Goal: Task Accomplishment & Management: Manage account settings

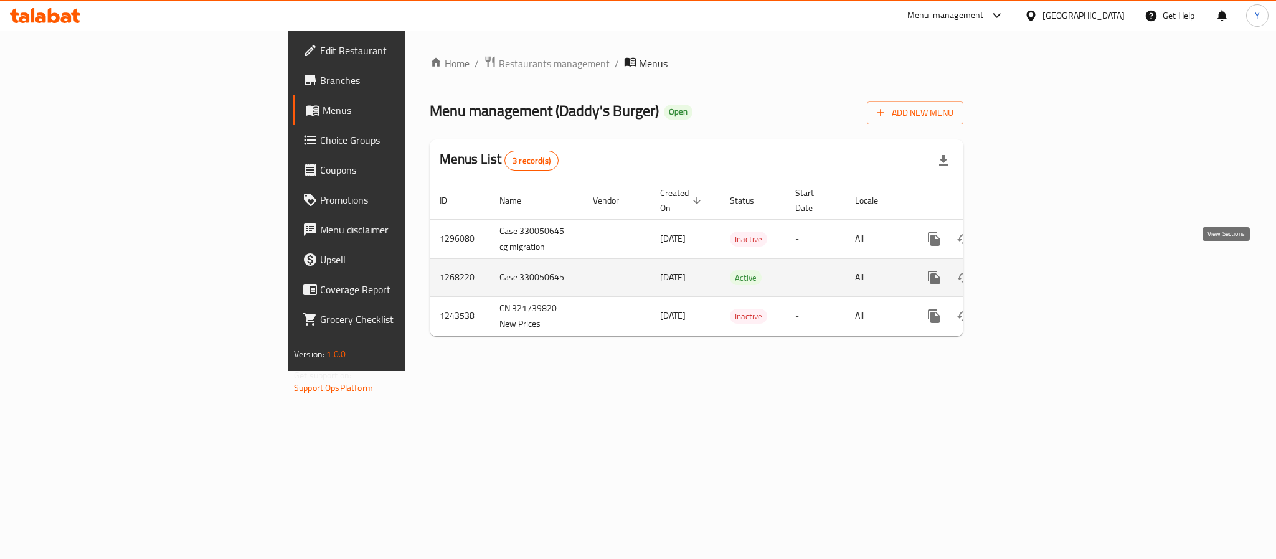
click at [1039, 277] on link "enhanced table" at bounding box center [1024, 278] width 30 height 30
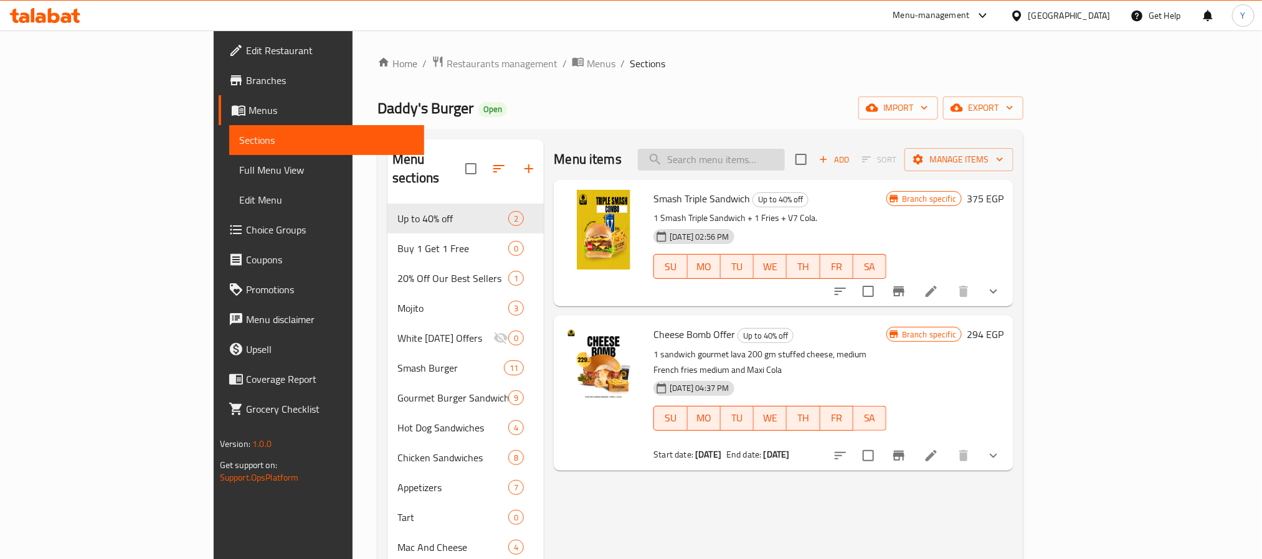
click at [785, 167] on input "search" at bounding box center [711, 160] width 147 height 22
paste input "Gourmet"
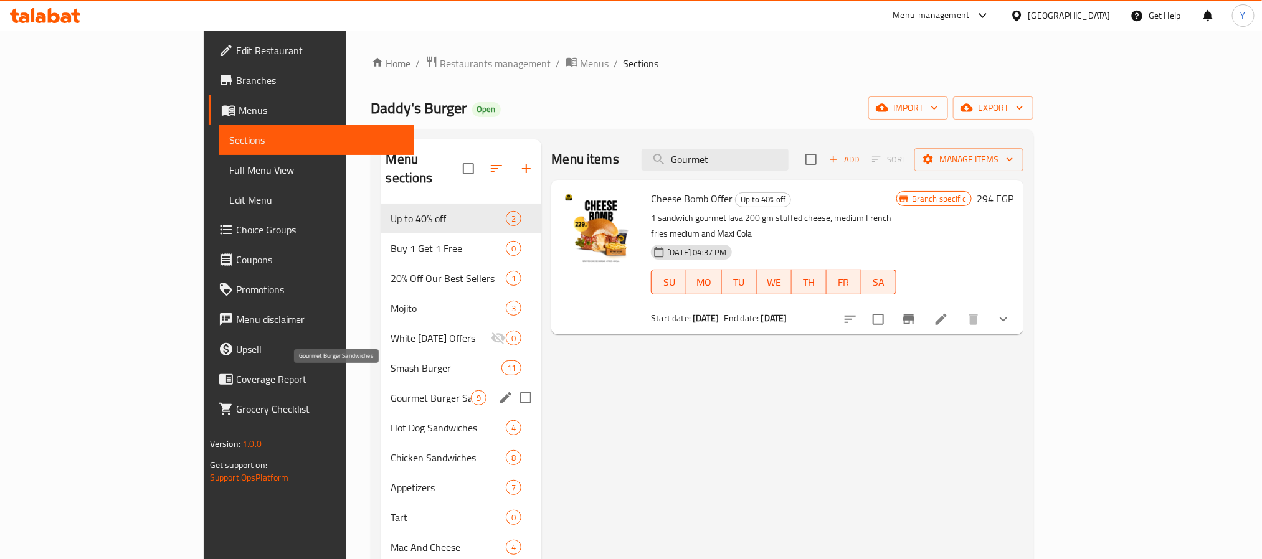
click at [391, 391] on span "Gourmet Burger Sandwiches" at bounding box center [431, 398] width 80 height 15
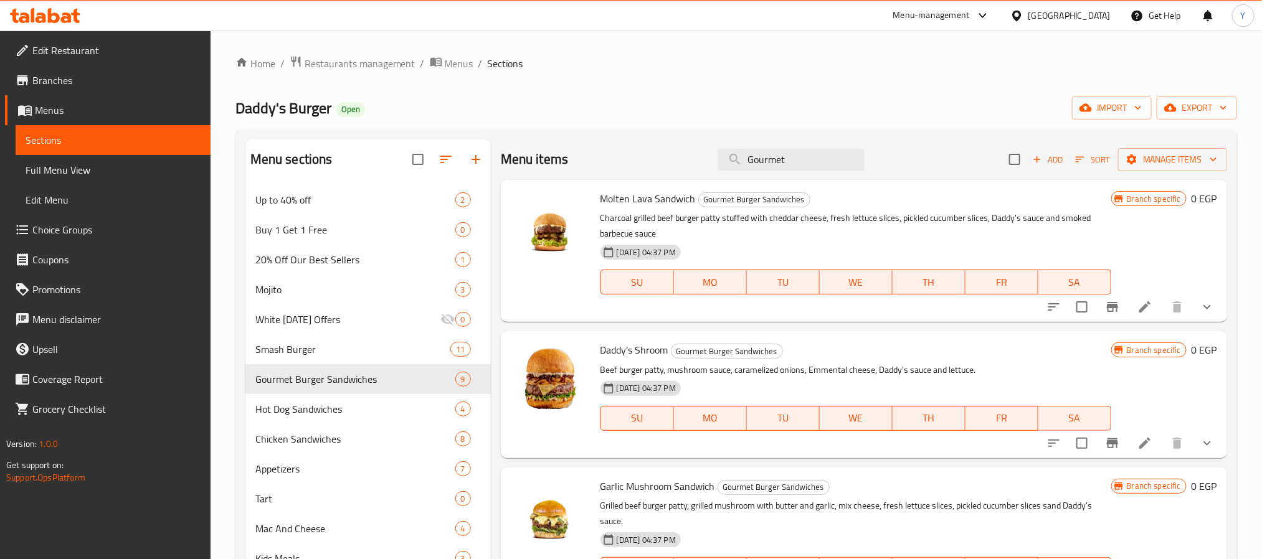
click at [768, 217] on p "Charcoal grilled beef burger patty stuffed with cheddar cheese, fresh lettuce s…" at bounding box center [855, 226] width 511 height 31
click at [796, 151] on input "Gourmet" at bounding box center [790, 160] width 147 height 22
paste input "Double smash cheese burger"
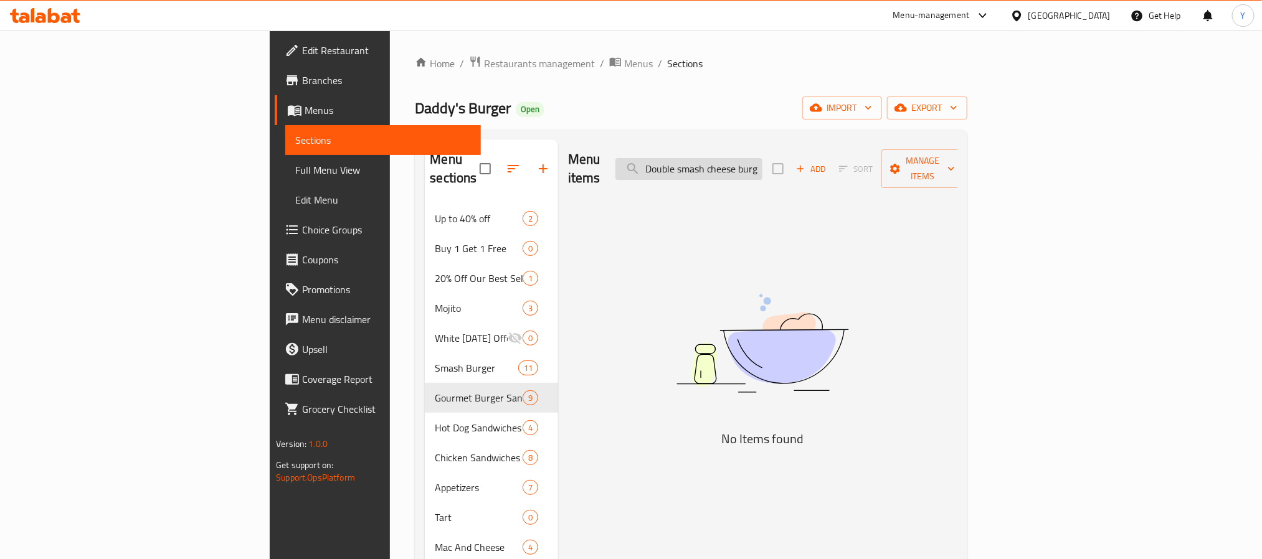
click at [762, 161] on input "Double smash cheese burger" at bounding box center [688, 169] width 147 height 22
drag, startPoint x: 767, startPoint y: 161, endPoint x: 699, endPoint y: 164, distance: 68.0
click at [699, 164] on div "Menu items Double smash cheese burger Add Sort Manage items" at bounding box center [762, 169] width 389 height 59
click at [762, 165] on input "Double smash cheese burger" at bounding box center [688, 169] width 147 height 22
drag, startPoint x: 805, startPoint y: 161, endPoint x: 727, endPoint y: 161, distance: 78.5
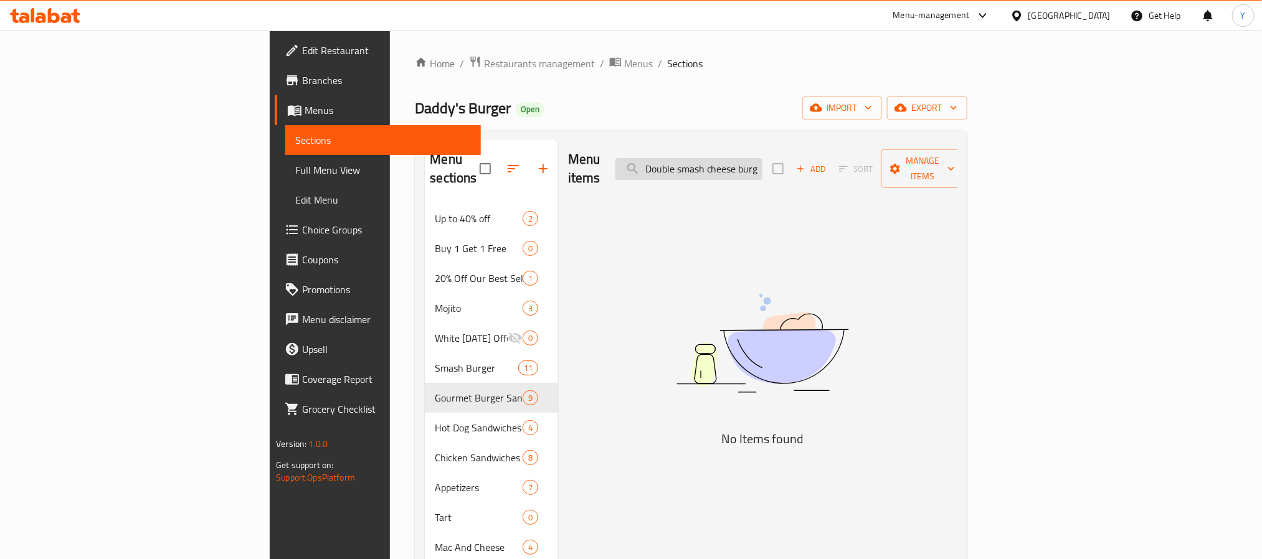
click at [727, 161] on input "Double smash cheese burger" at bounding box center [688, 169] width 147 height 22
click at [762, 164] on input "Double smash cheese burger" at bounding box center [688, 169] width 147 height 22
click at [759, 161] on input "Double smash cheese burger" at bounding box center [688, 169] width 147 height 22
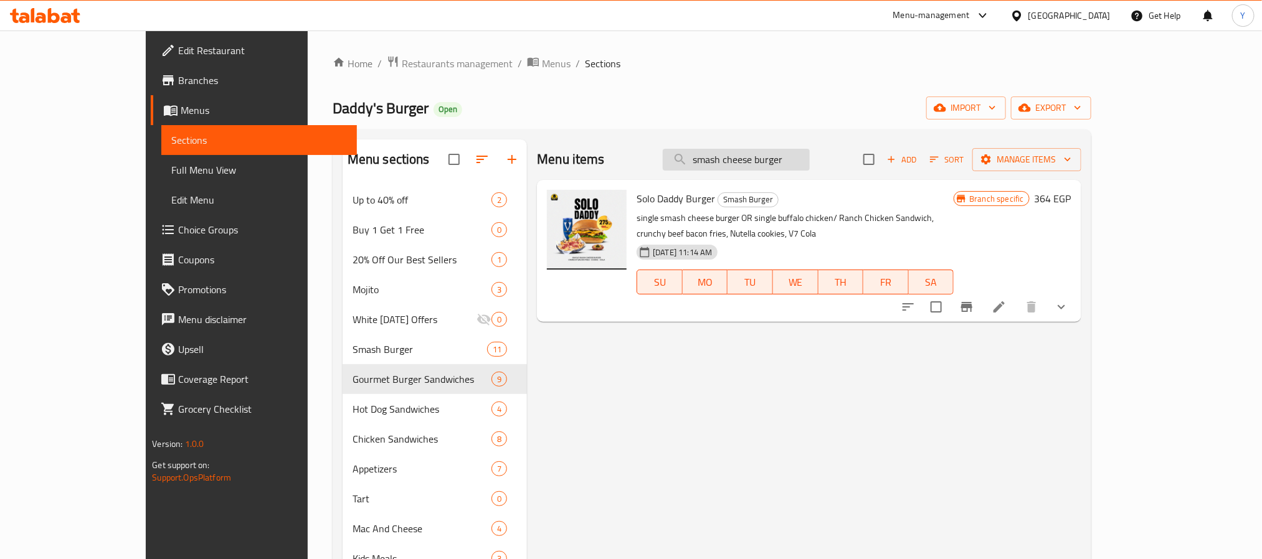
click at [777, 158] on input "smash cheese burger" at bounding box center [736, 160] width 147 height 22
click at [788, 161] on input "smash cheese burger" at bounding box center [736, 160] width 147 height 22
drag, startPoint x: 788, startPoint y: 161, endPoint x: 830, endPoint y: 155, distance: 42.2
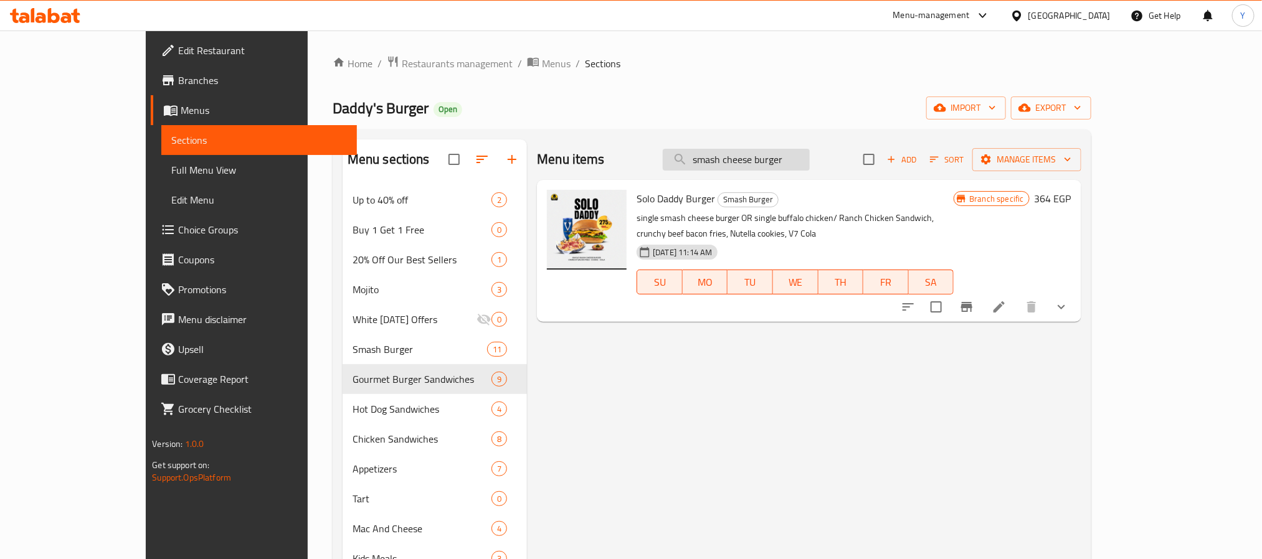
click at [810, 155] on input "smash cheese burger" at bounding box center [736, 160] width 147 height 22
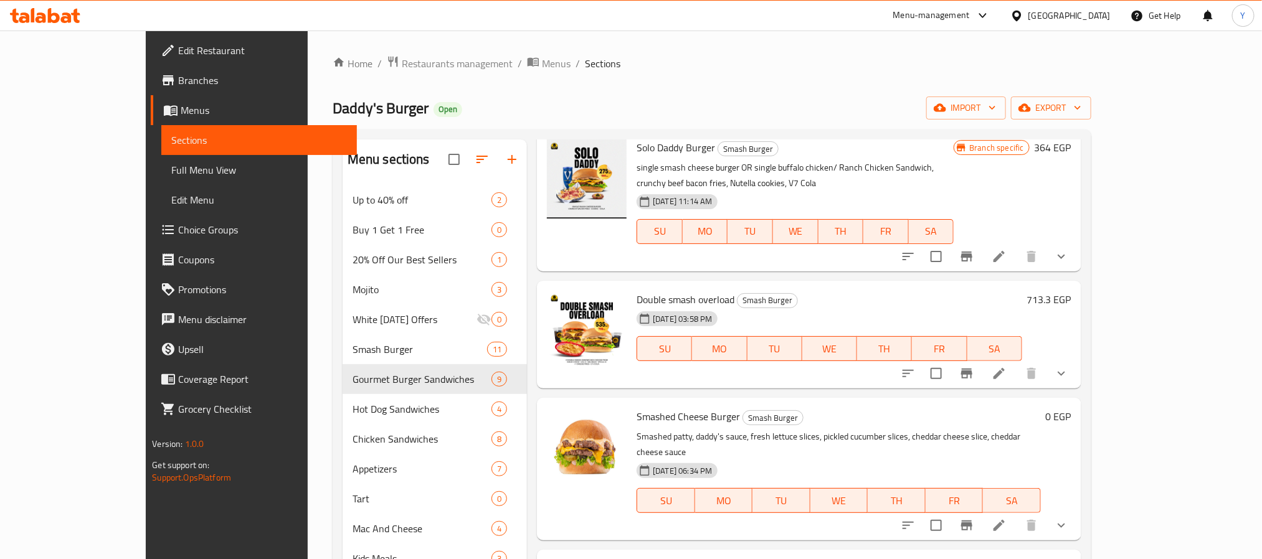
scroll to position [280, 0]
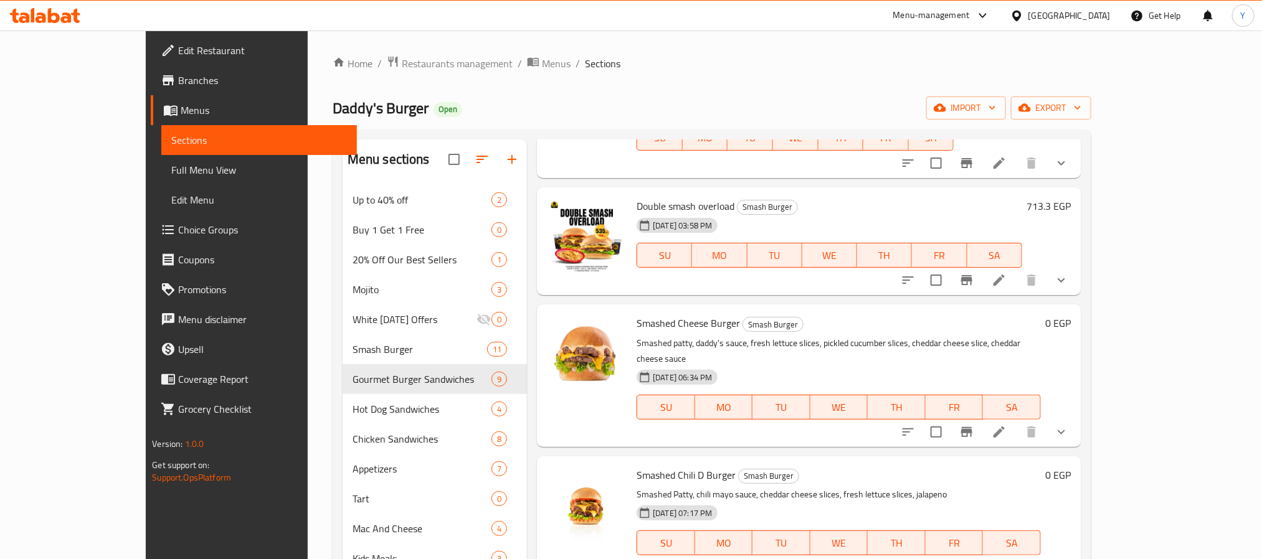
click at [1069, 425] on icon "show more" at bounding box center [1061, 432] width 15 height 15
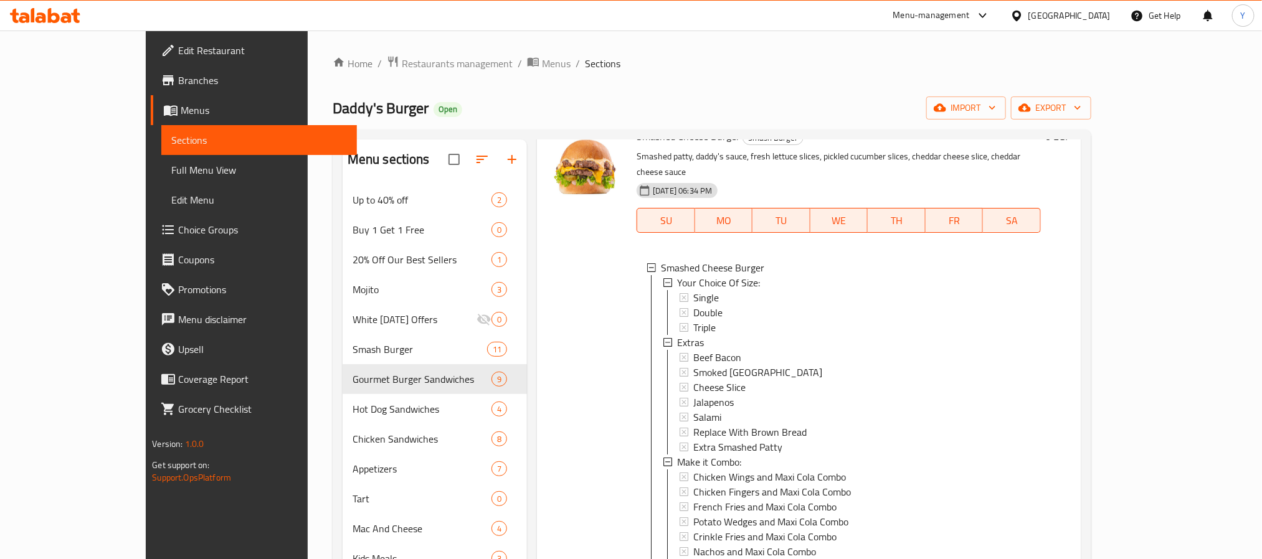
scroll to position [374, 0]
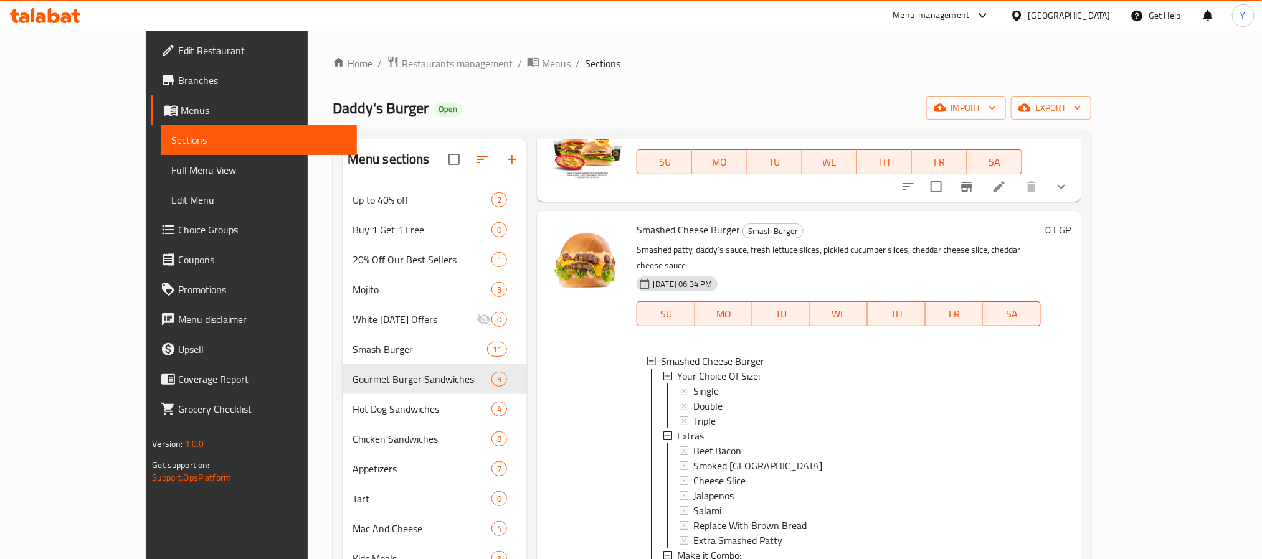
click at [637, 222] on span "Smashed Cheese Burger" at bounding box center [688, 229] width 103 height 19
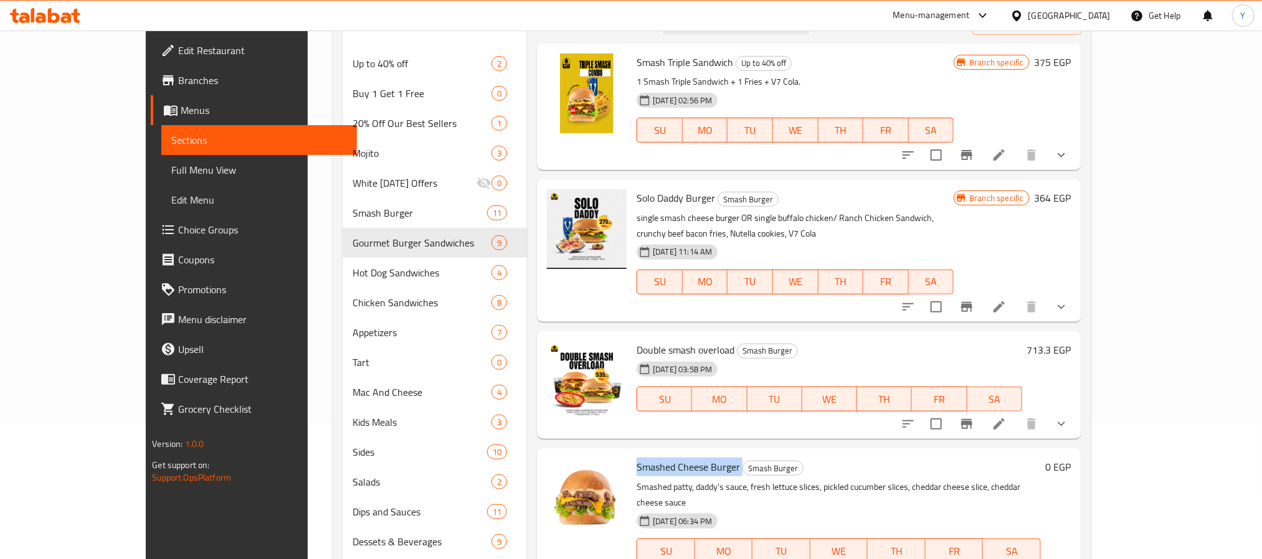
scroll to position [0, 0]
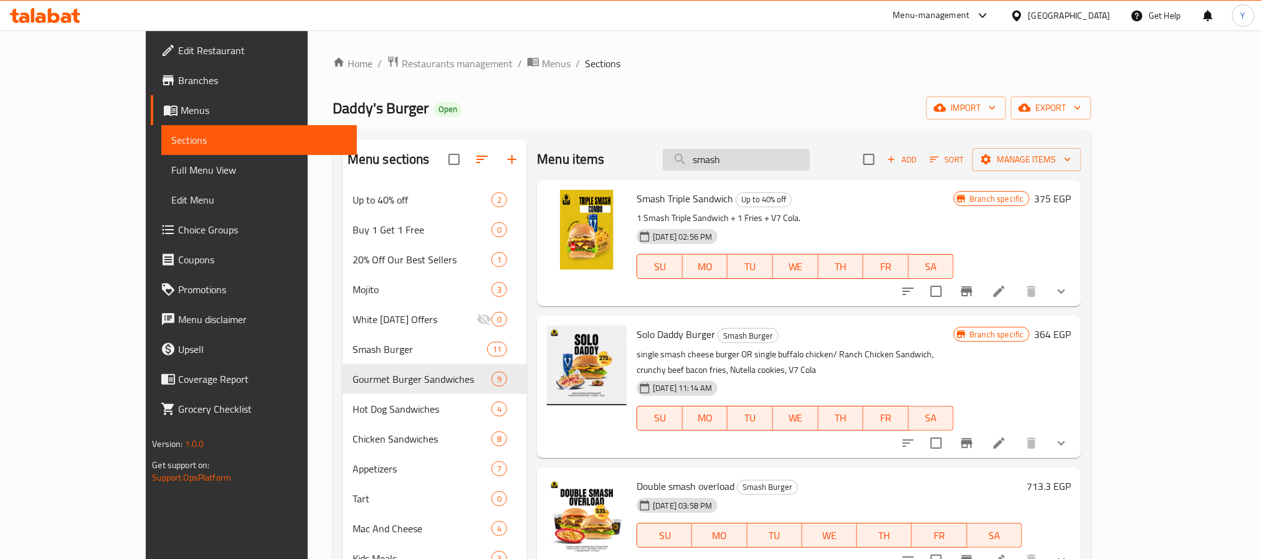
click at [751, 149] on input "smash" at bounding box center [736, 160] width 147 height 22
paste input "Chicken Sandwiches"
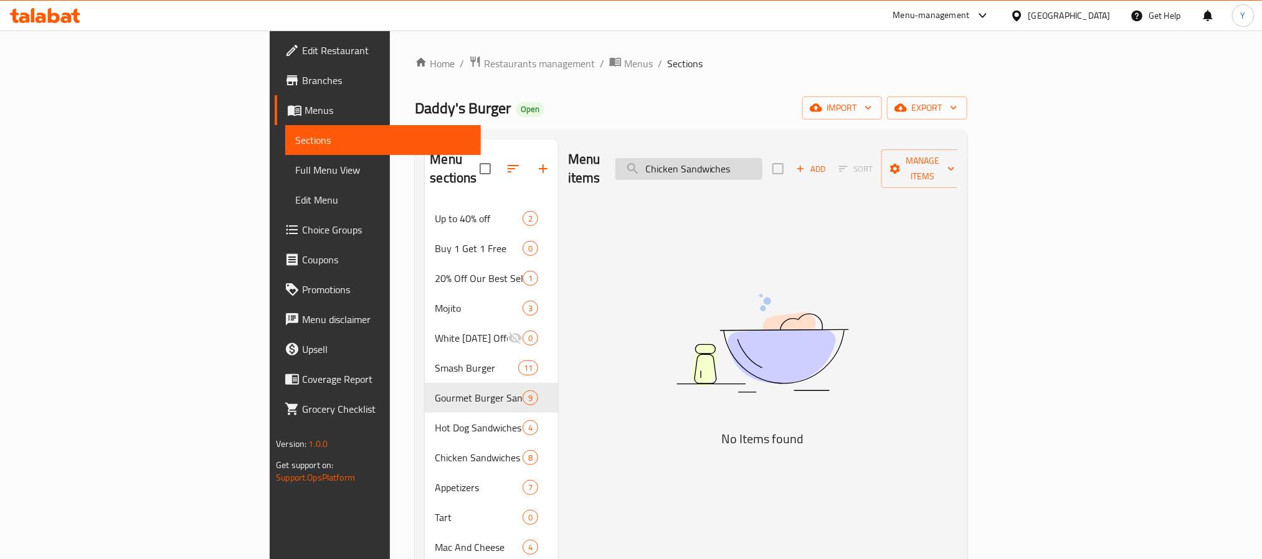
click at [762, 158] on input "Chicken Sandwiches" at bounding box center [688, 169] width 147 height 22
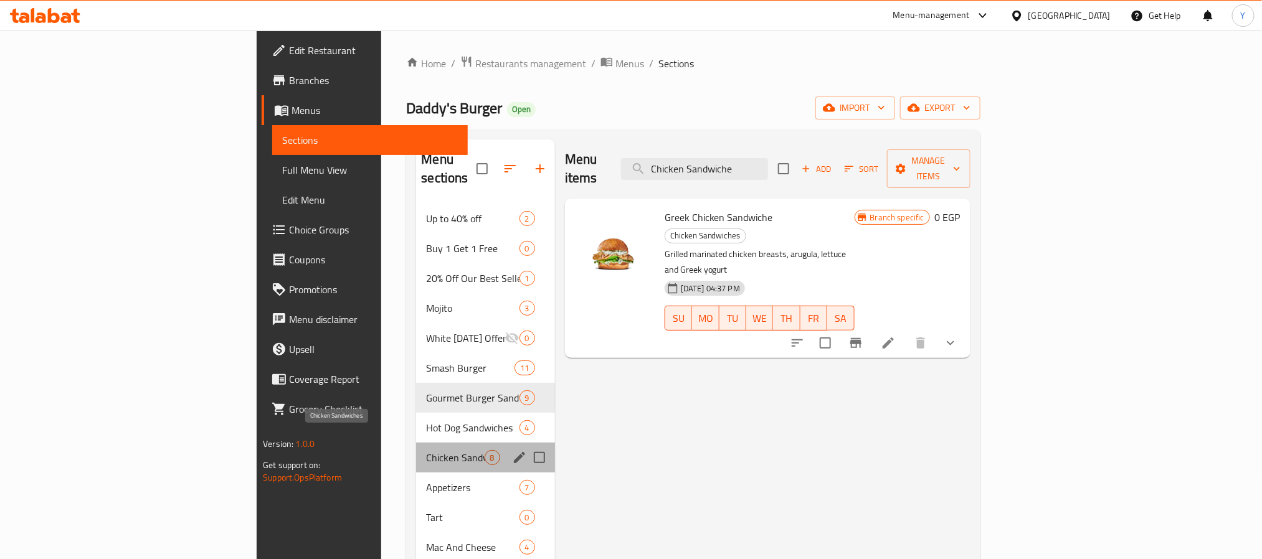
click at [426, 450] on span "Chicken Sandwiches" at bounding box center [455, 457] width 58 height 15
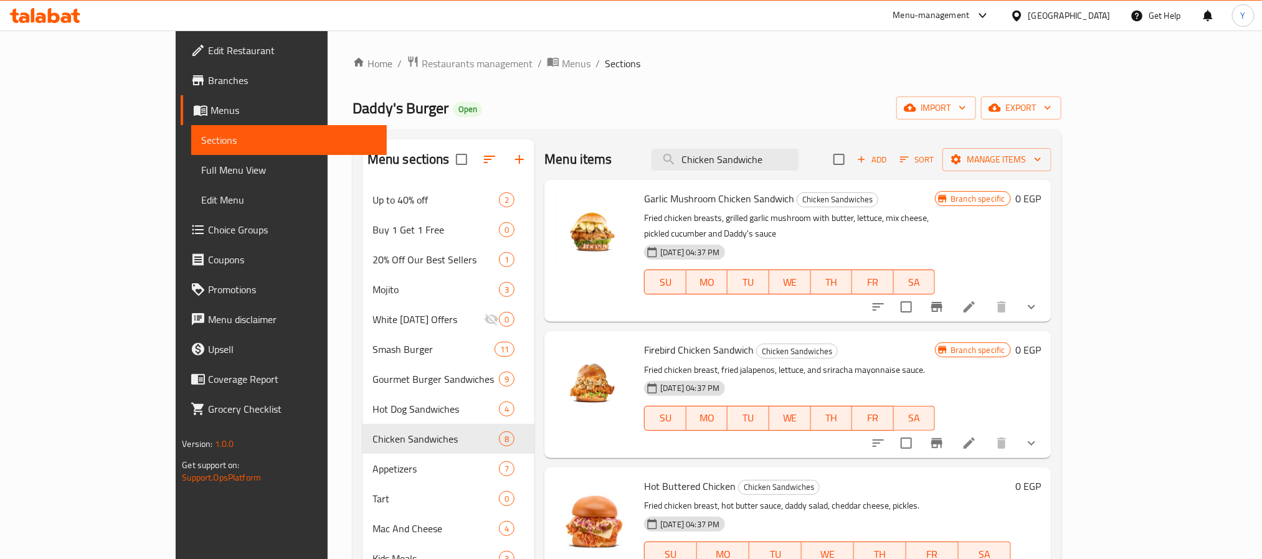
scroll to position [292, 0]
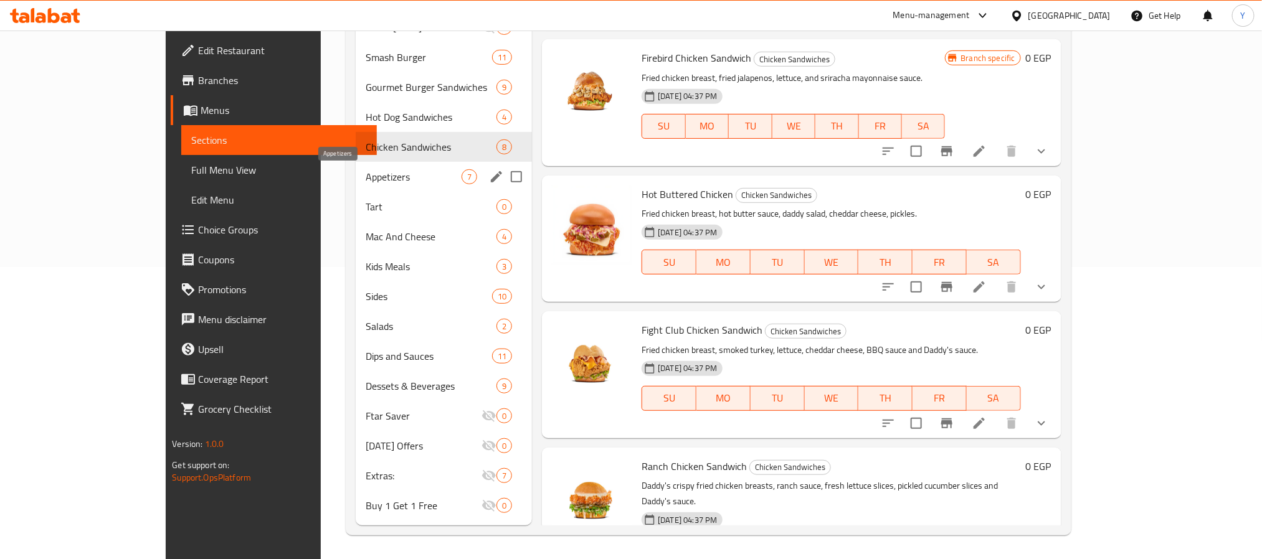
click at [366, 178] on span "Appetizers" at bounding box center [414, 176] width 96 height 15
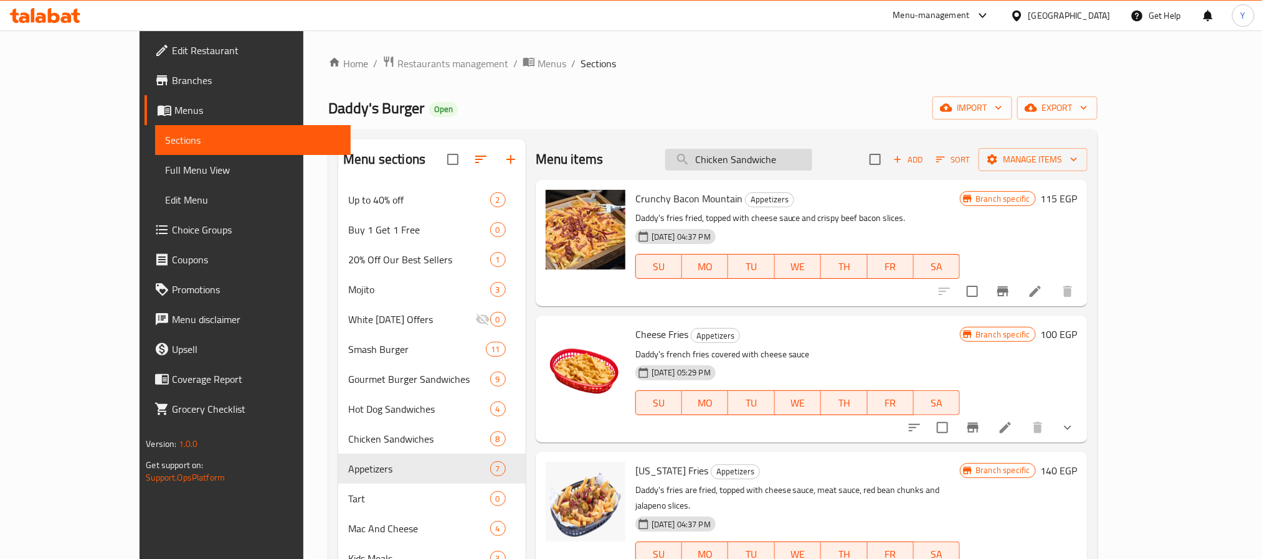
click at [766, 154] on input "Chicken Sandwiche" at bounding box center [738, 160] width 147 height 22
paste input "Friend Box"
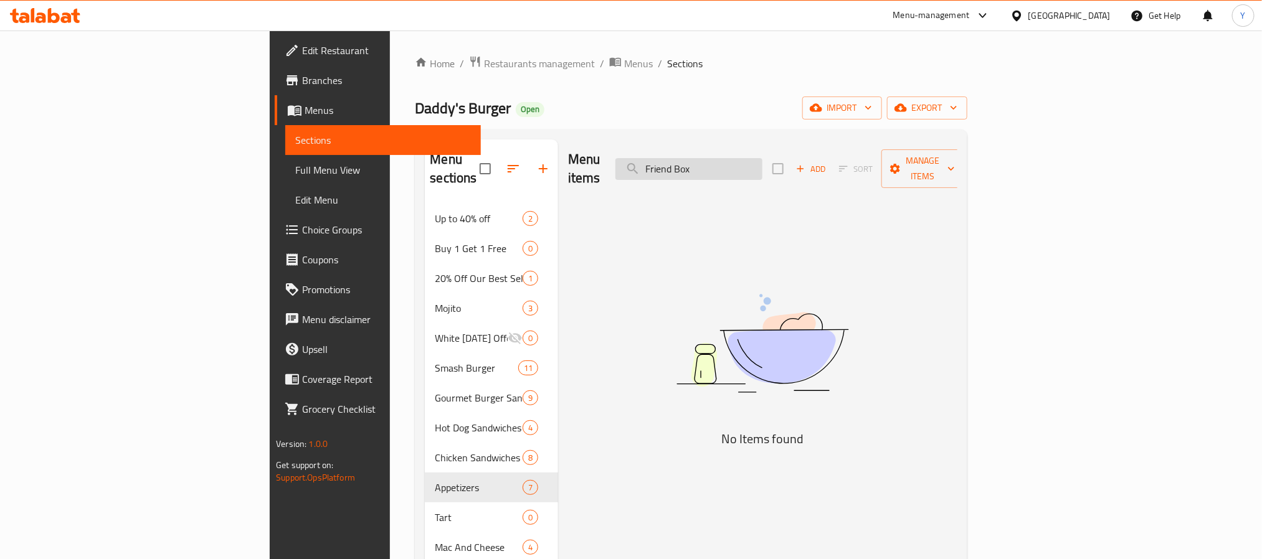
click at [762, 164] on input "Friend Box" at bounding box center [688, 169] width 147 height 22
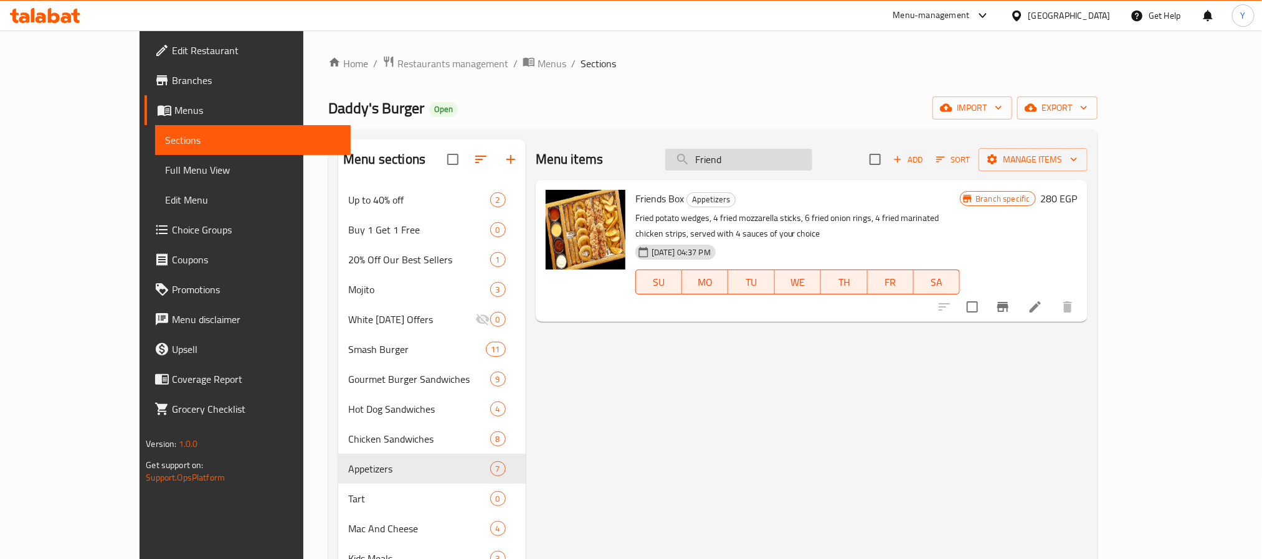
paste input "Explosion"
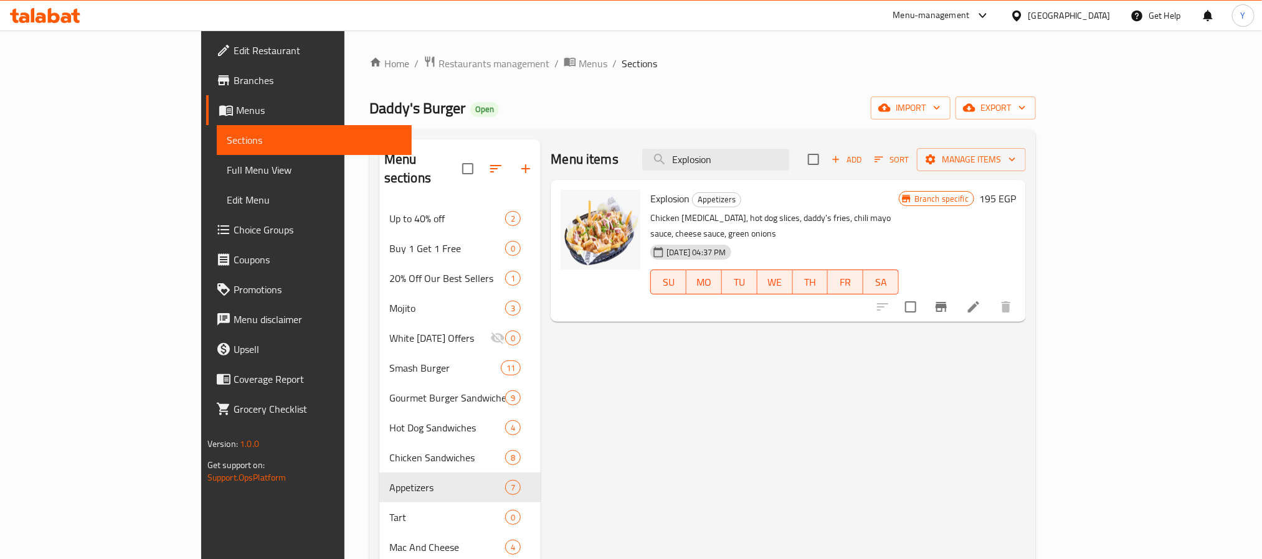
type input "Explosion"
click at [949, 300] on icon "Branch-specific-item" at bounding box center [941, 307] width 15 height 15
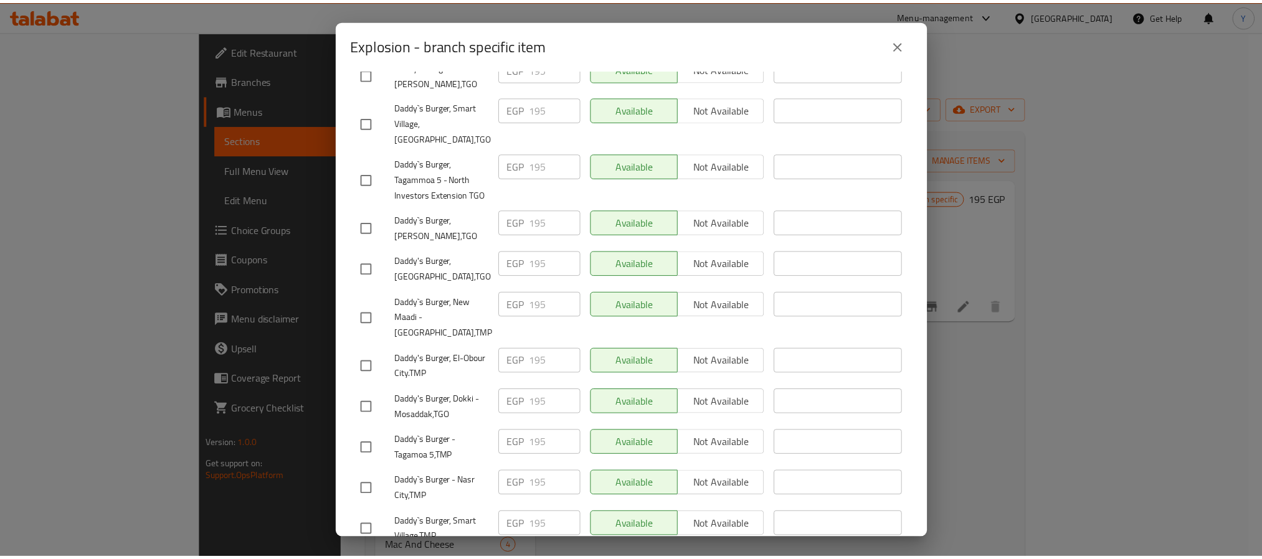
scroll to position [1210, 0]
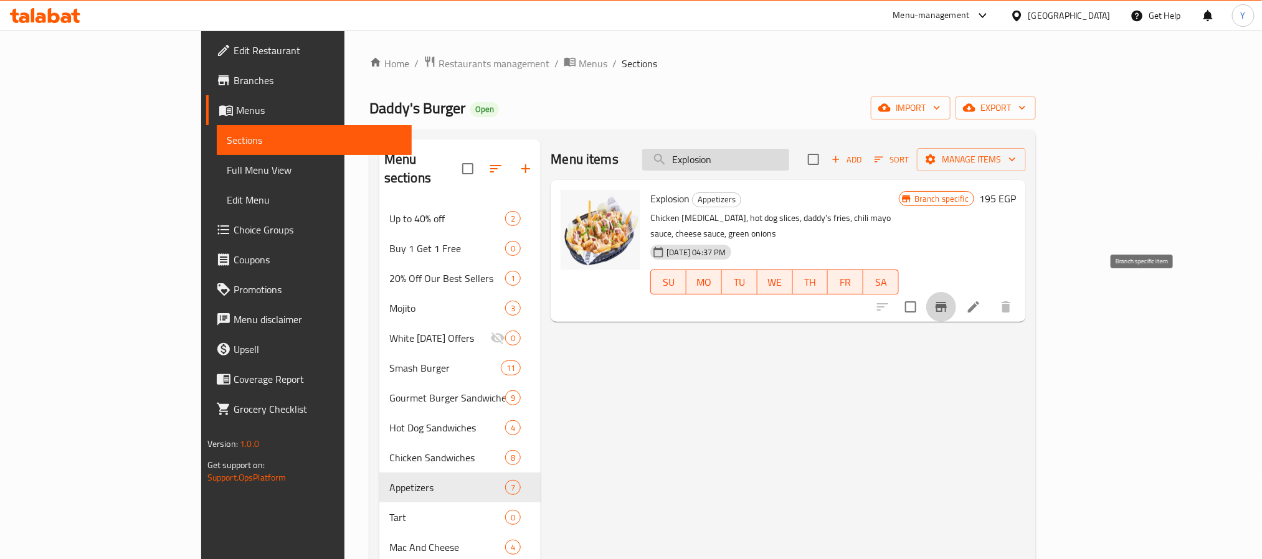
click at [789, 156] on input "Explosion" at bounding box center [715, 160] width 147 height 22
paste input "Fry Bucket"
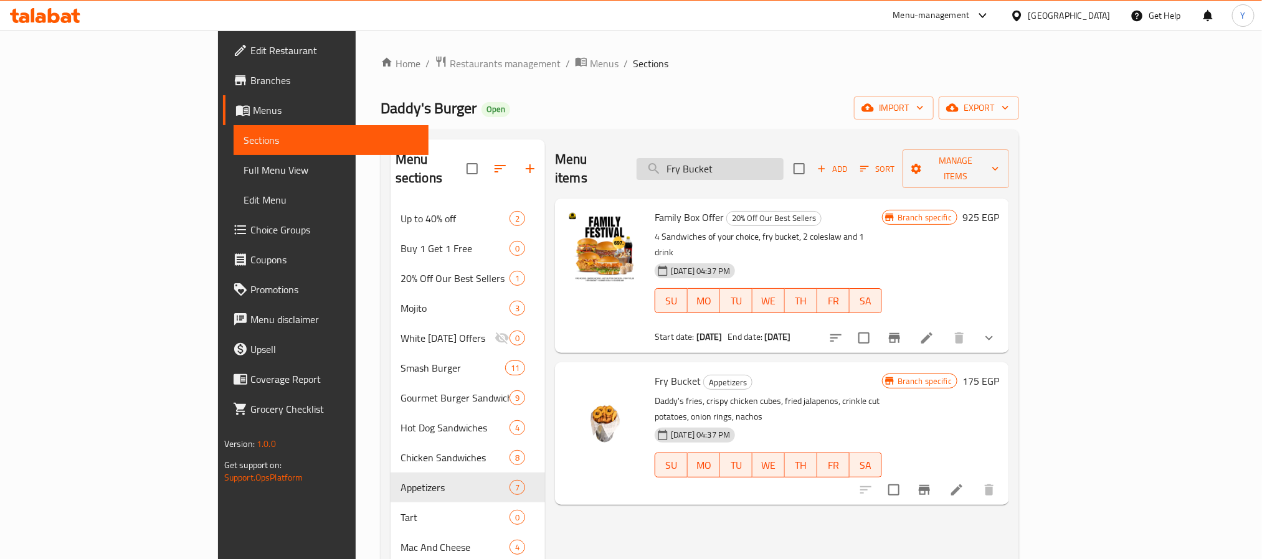
click at [774, 163] on input "Fry Bucket" at bounding box center [710, 169] width 147 height 22
paste input "ench Fries"
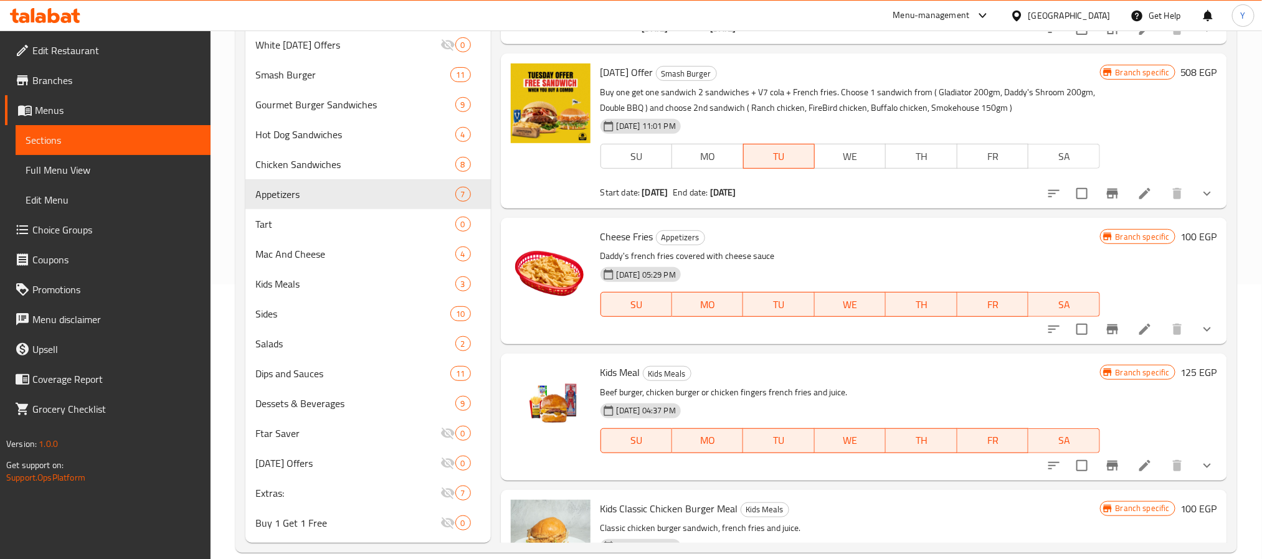
scroll to position [0, 0]
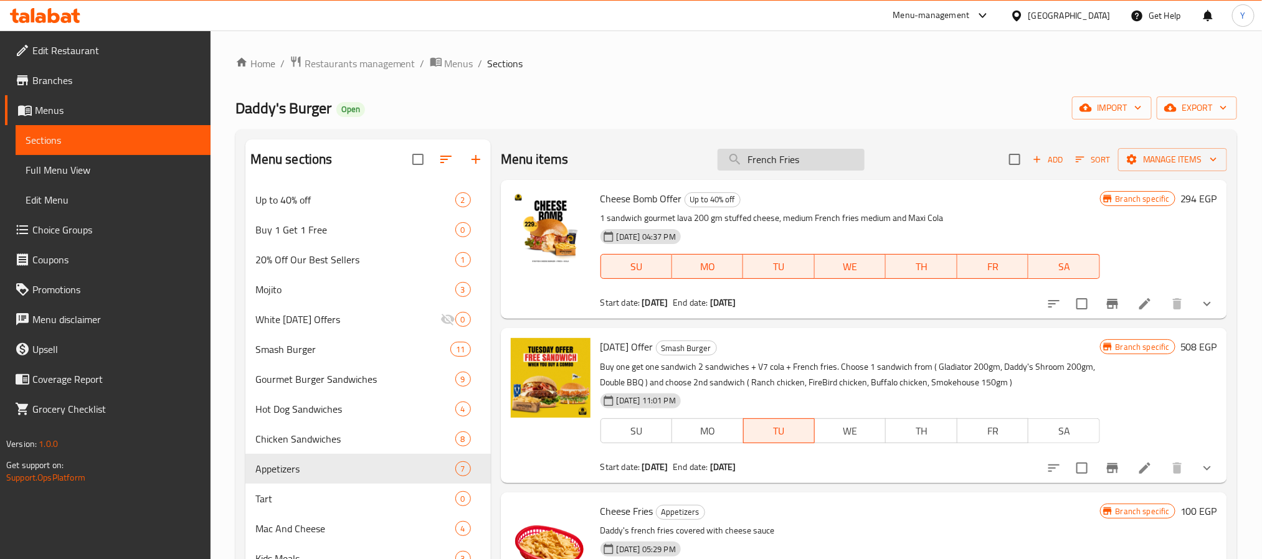
click at [802, 151] on input "French Fries" at bounding box center [790, 160] width 147 height 22
paste input "fries + maxi Cola combo"
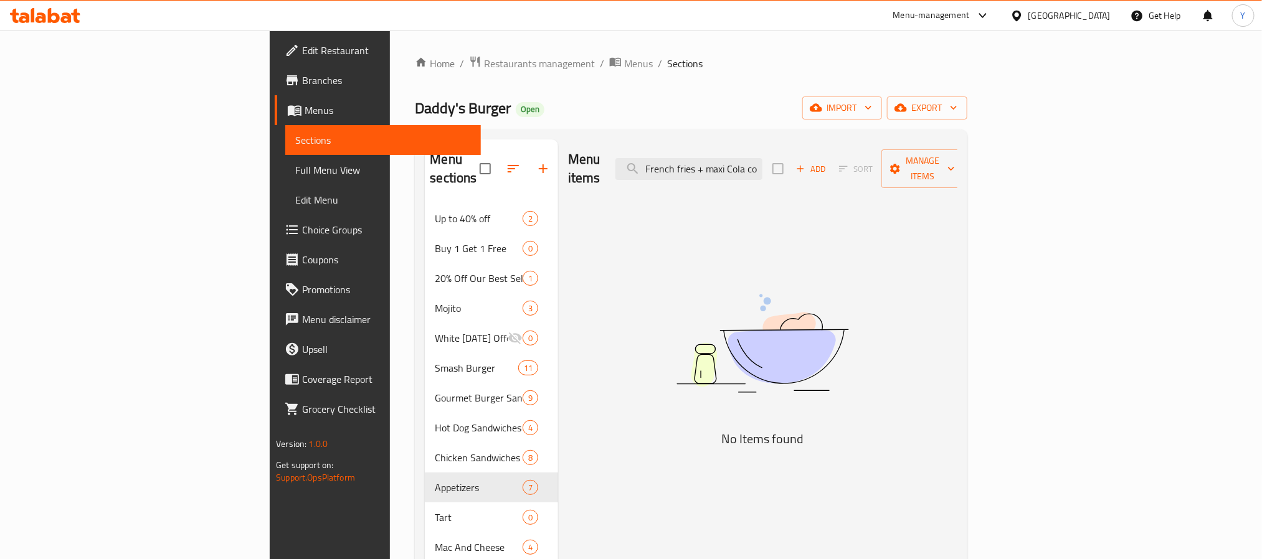
drag, startPoint x: 828, startPoint y: 161, endPoint x: 511, endPoint y: 151, distance: 317.8
click at [568, 148] on div "Menu items French fries + maxi Cola combo Add Sort Manage items" at bounding box center [762, 169] width 389 height 59
click at [810, 178] on div "Menu items combo Add Sort Manage items" at bounding box center [762, 169] width 389 height 59
click at [762, 161] on input "combo" at bounding box center [688, 169] width 147 height 22
click at [762, 171] on input "combo" at bounding box center [688, 169] width 147 height 22
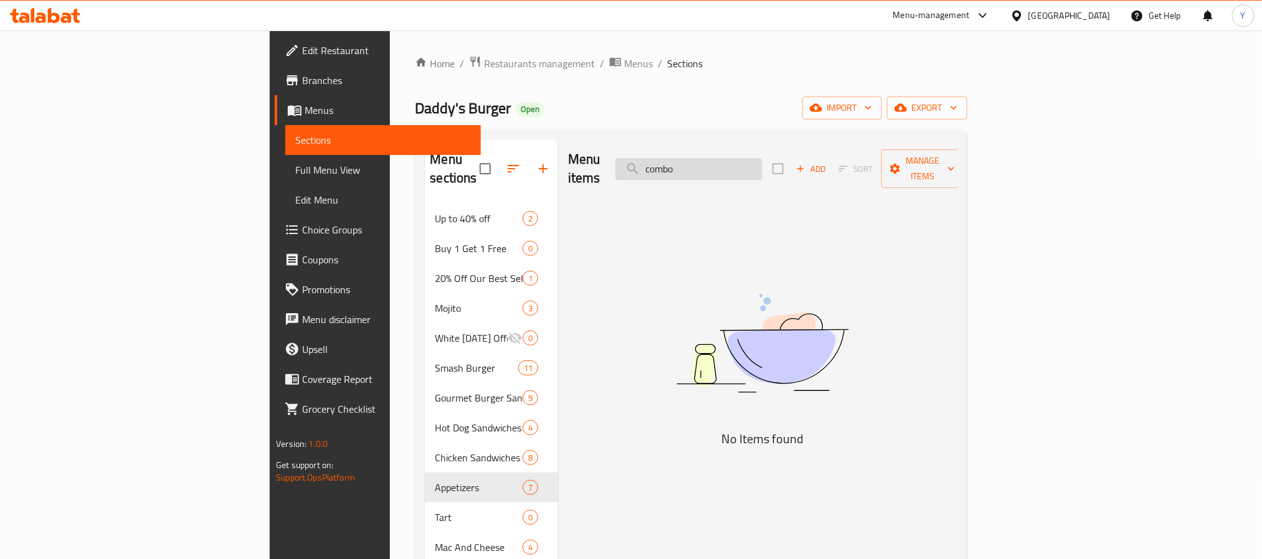
paste input "Smashed BBQ Burger"
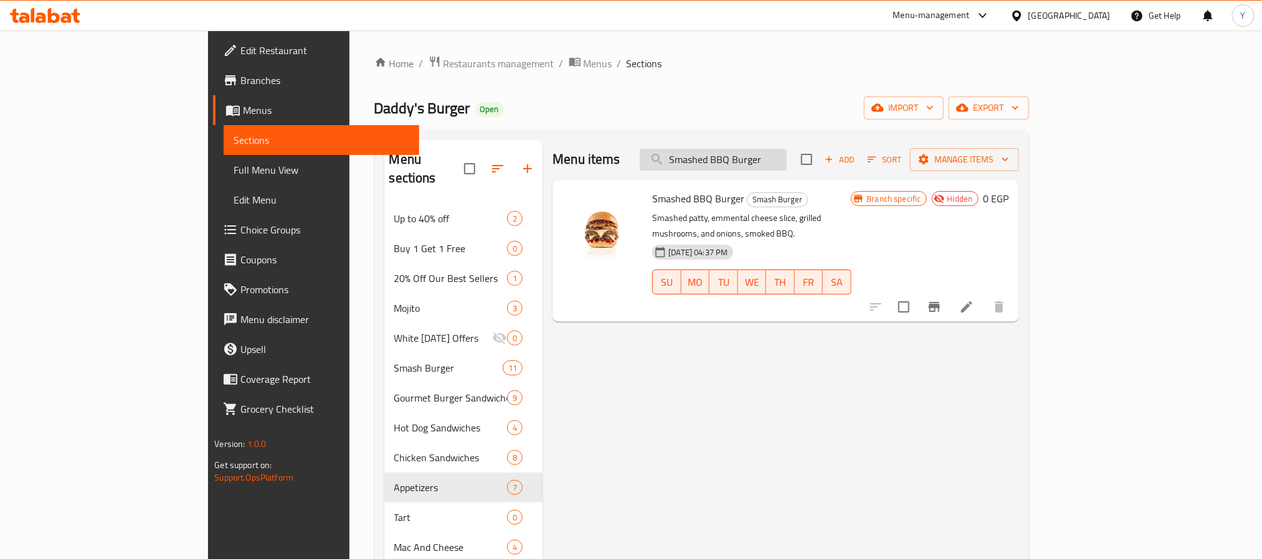
click at [787, 154] on input "Smashed BBQ Burger" at bounding box center [713, 160] width 147 height 22
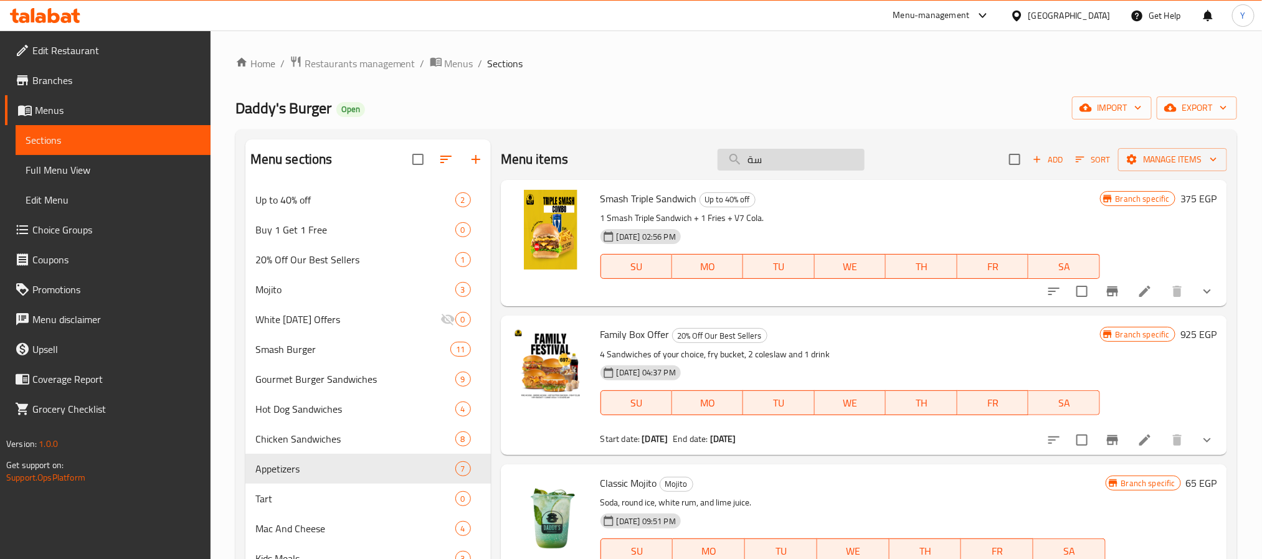
type input "س"
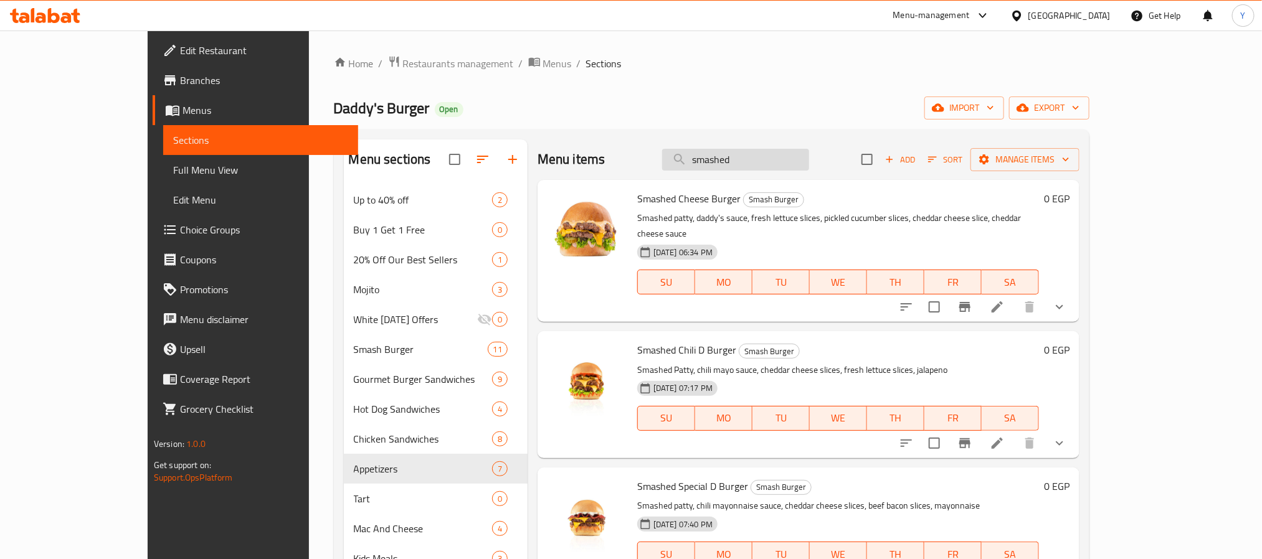
type input "smashed"
click at [637, 198] on span "Smashed Cheese Burger" at bounding box center [688, 198] width 103 height 19
copy h6 "Smashed Cheese Burger"
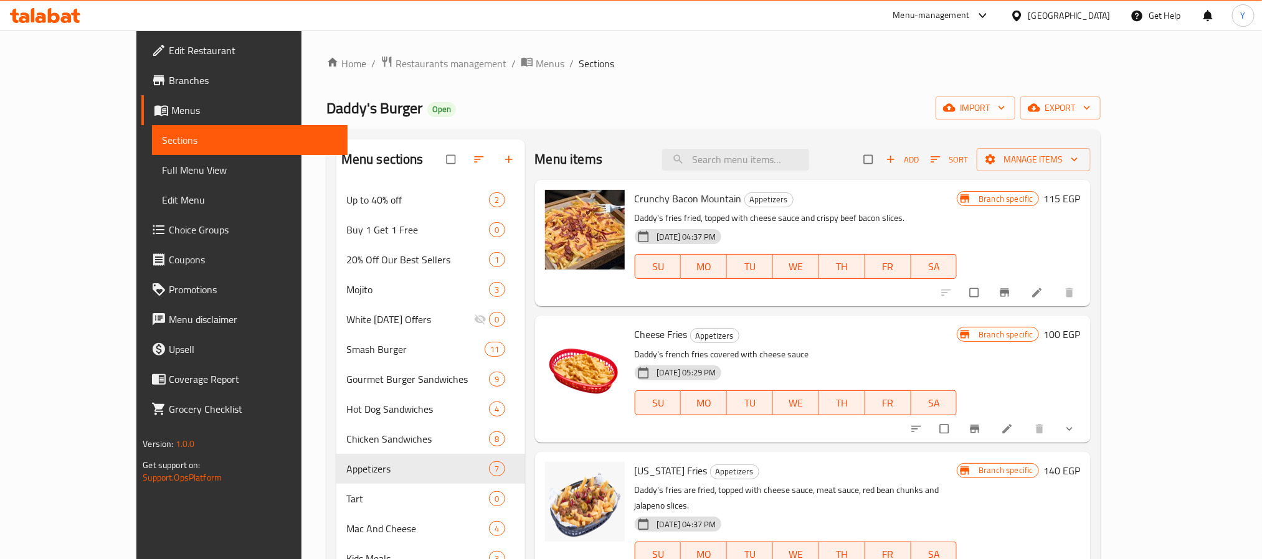
click at [169, 232] on span "Choice Groups" at bounding box center [253, 229] width 168 height 15
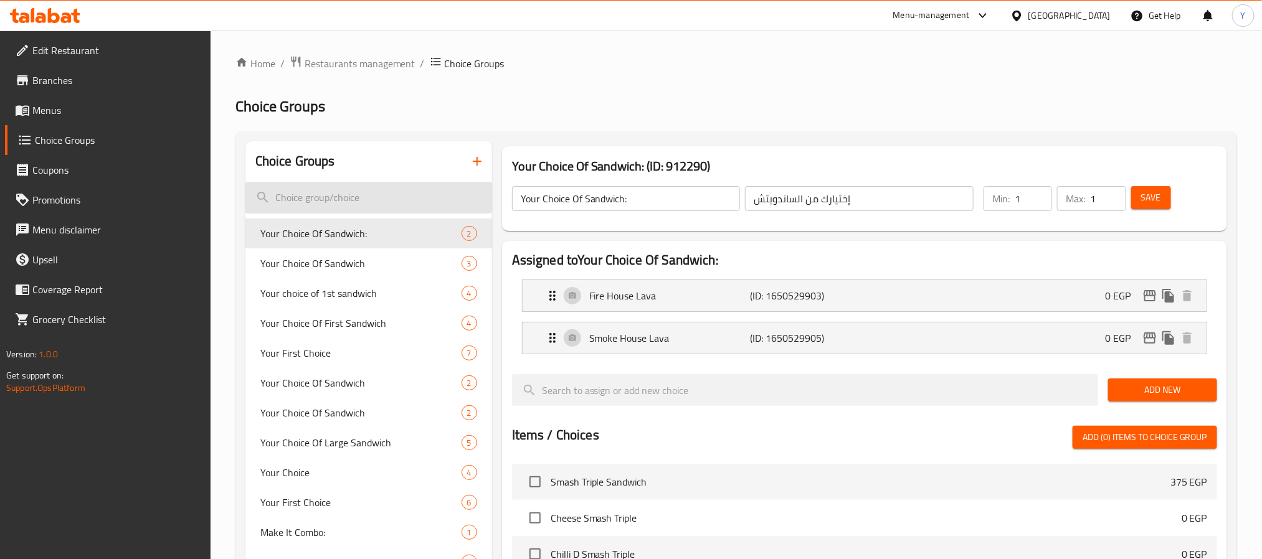
click at [409, 195] on input "search" at bounding box center [368, 198] width 247 height 32
paste input "French fries + maxi Cola combo"
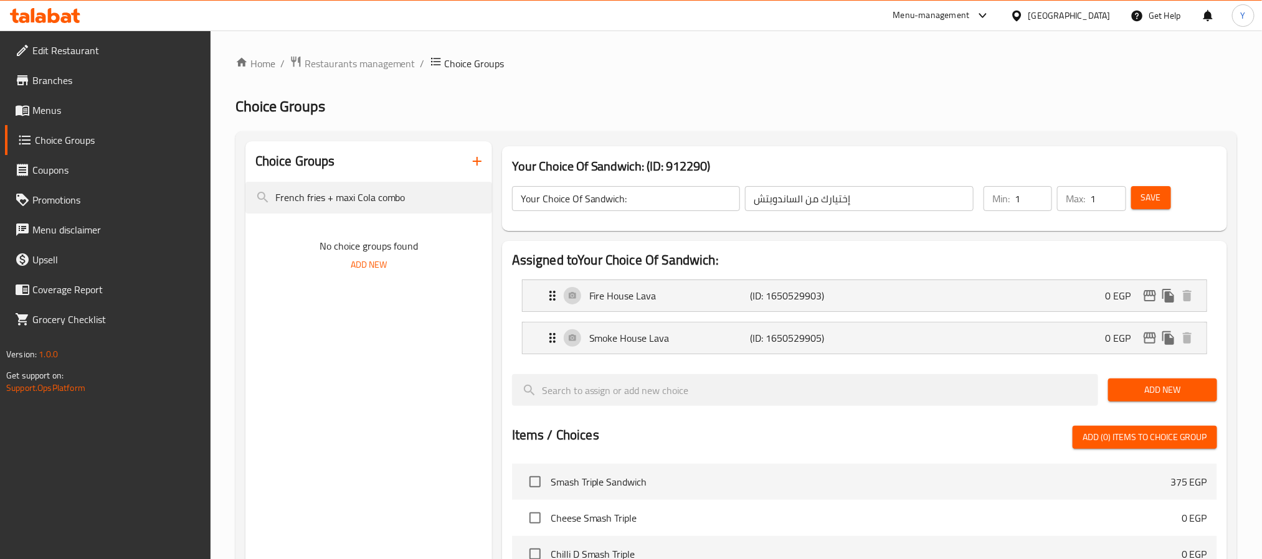
drag, startPoint x: 334, startPoint y: 200, endPoint x: 100, endPoint y: 189, distance: 235.0
click at [101, 189] on div "Edit Restaurant Branches Menus Choice Groups Coupons Promotions Menu disclaimer…" at bounding box center [631, 481] width 1262 height 901
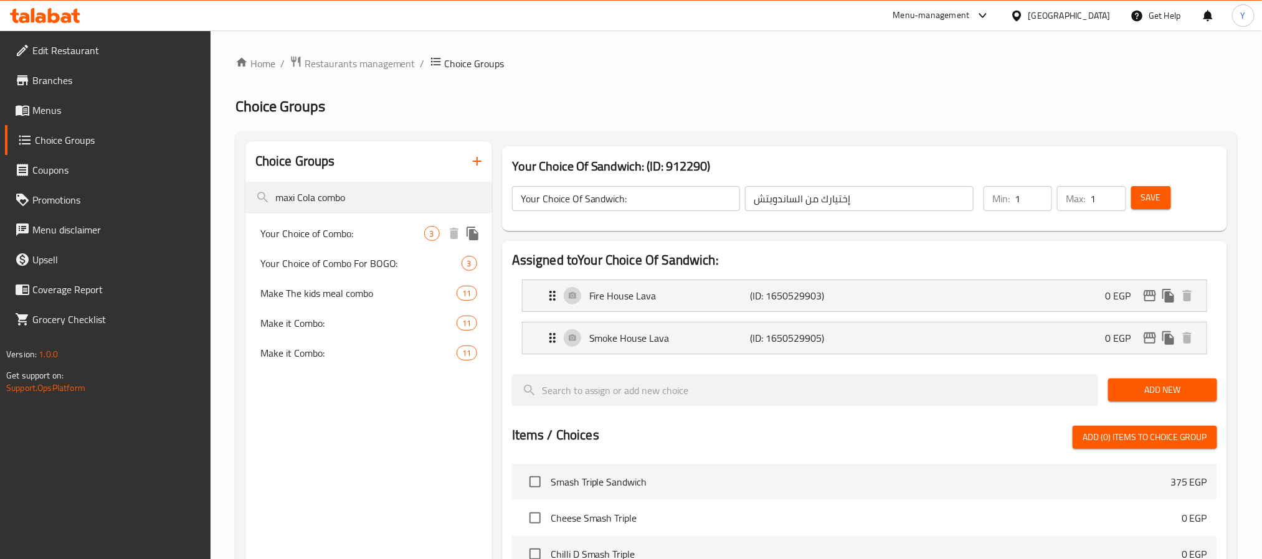
type input "maxi Cola combo"
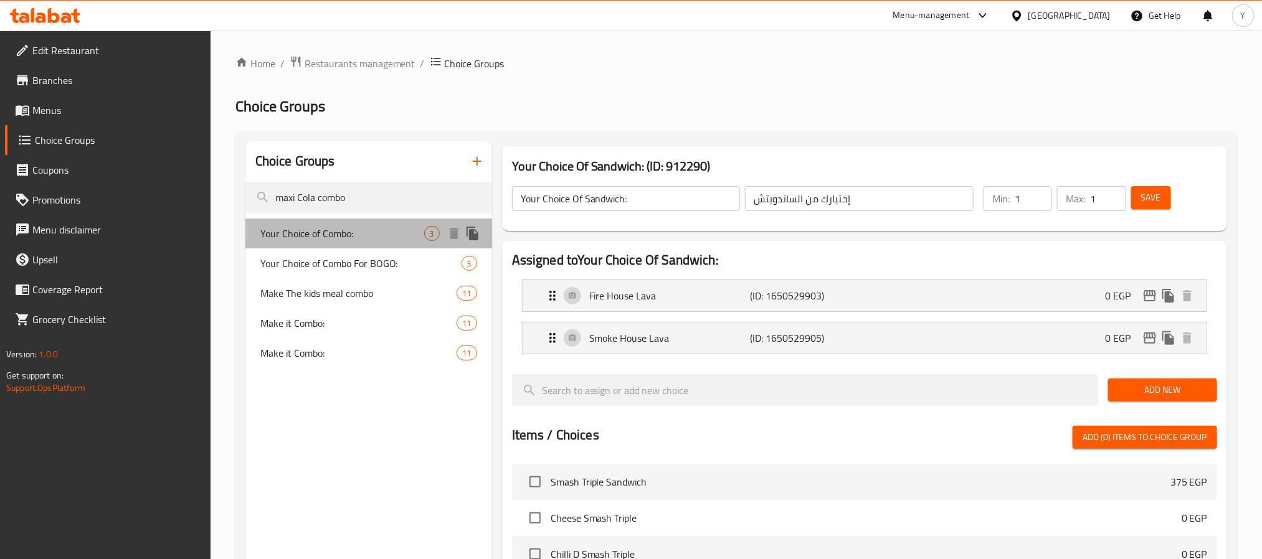
click at [364, 226] on span "Your Choice of Combo:" at bounding box center [342, 233] width 164 height 15
type input "Your Choice of Combo:"
type input "اختيارك من الكومبو:"
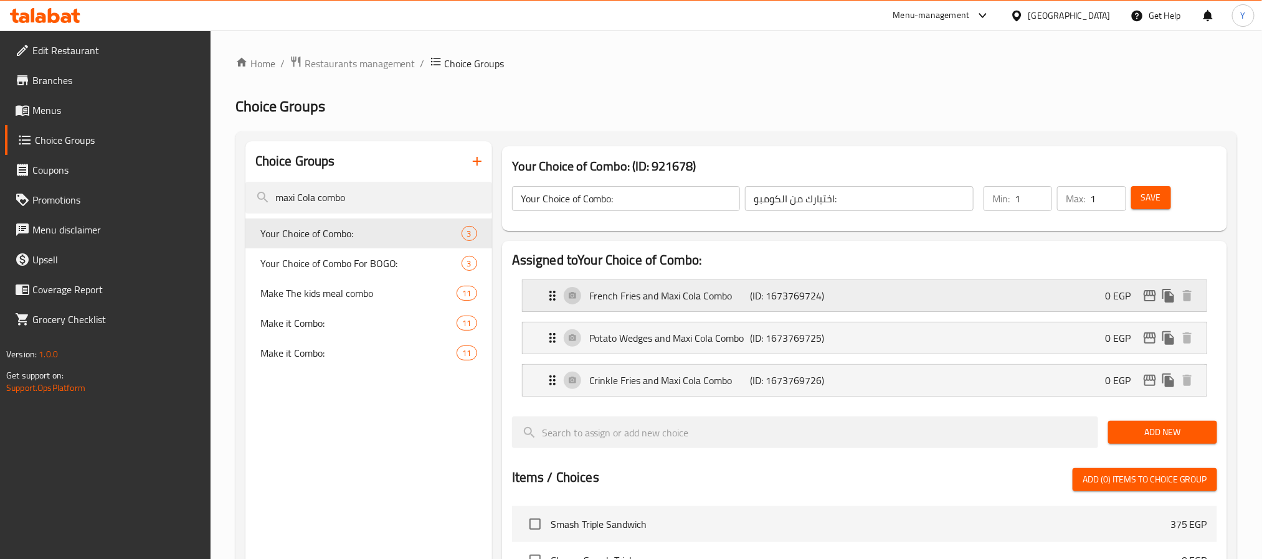
click at [717, 300] on p "French Fries and Maxi Cola Combo" at bounding box center [669, 295] width 161 height 15
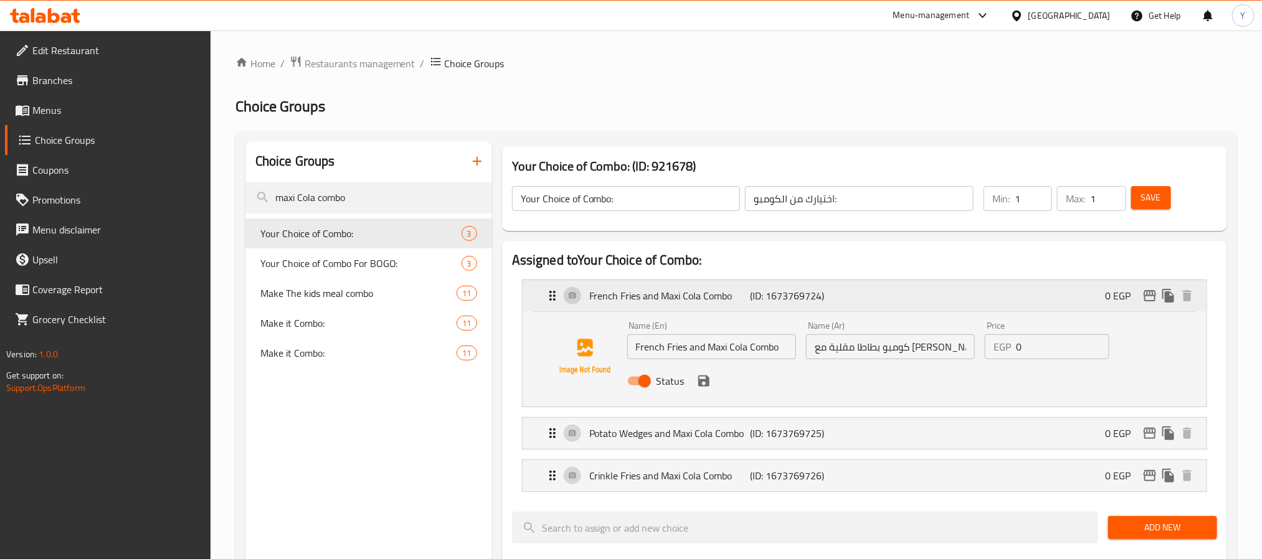
click at [740, 298] on p "French Fries and Maxi Cola Combo" at bounding box center [669, 295] width 161 height 15
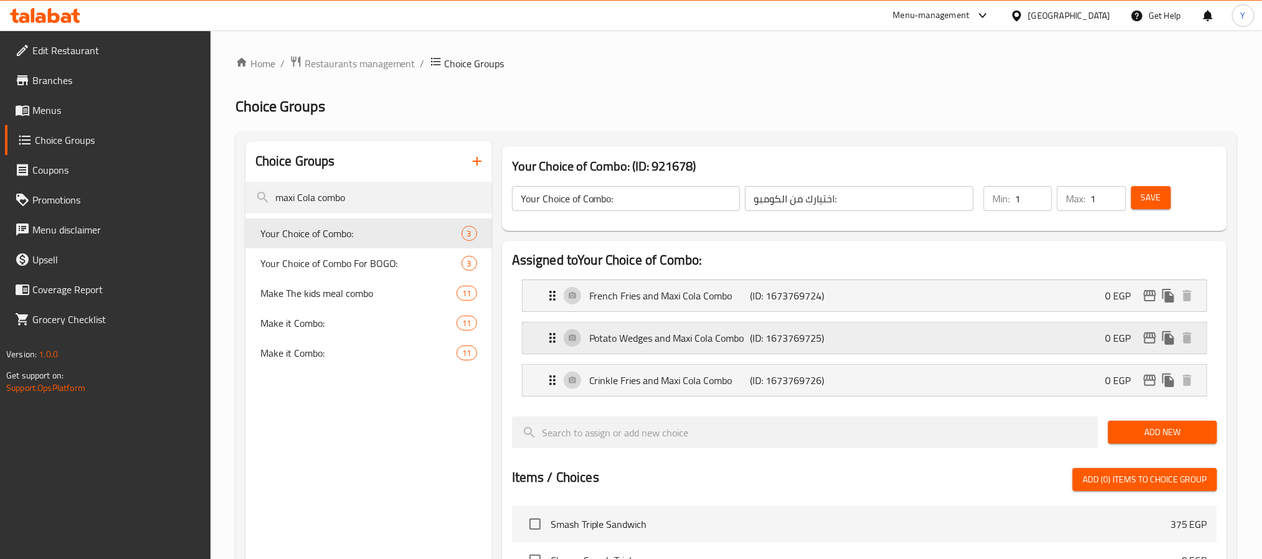
click at [742, 337] on p "Potato Wedges and Maxi Cola Combo" at bounding box center [669, 338] width 161 height 15
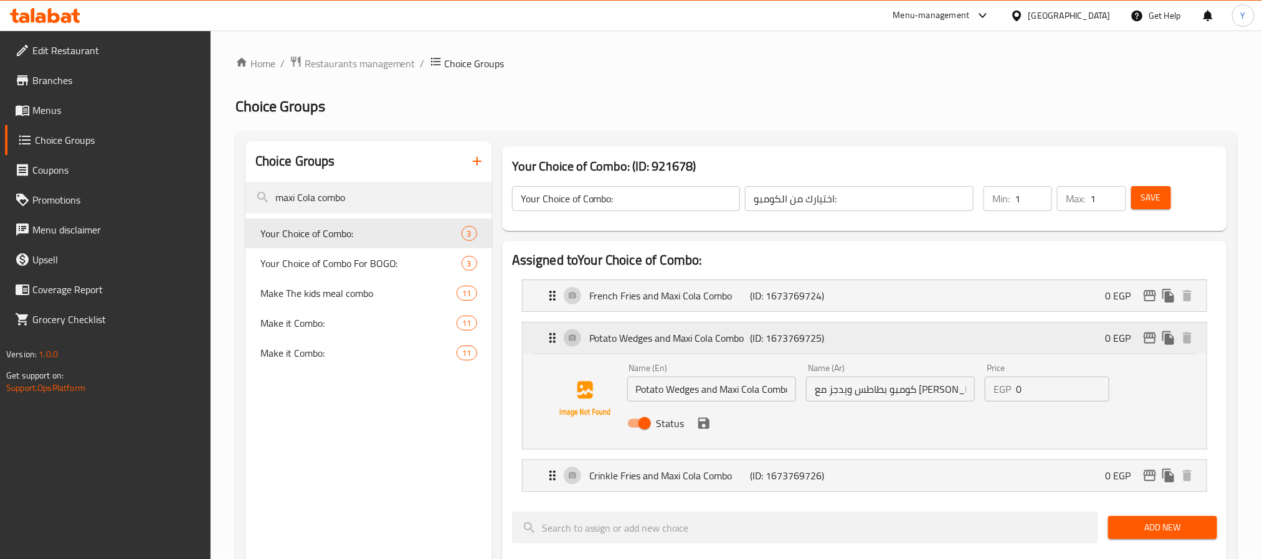
click at [742, 337] on p "Potato Wedges and Maxi Cola Combo" at bounding box center [669, 338] width 161 height 15
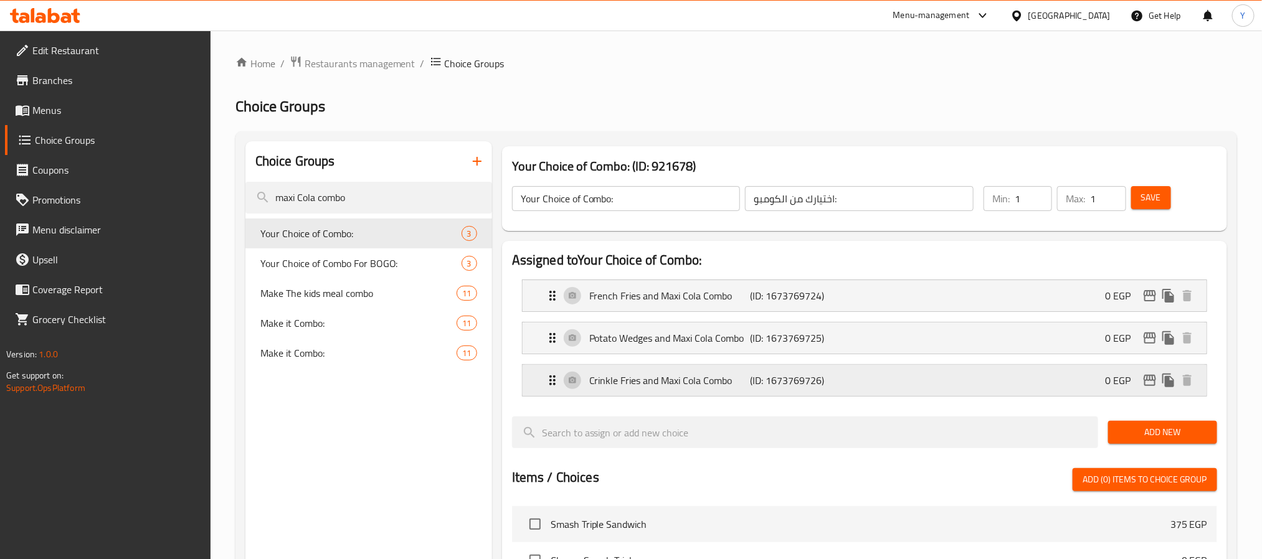
click at [804, 367] on div "Crinkle Fries and Maxi Cola Combo (ID: 1673769726) 0 EGP" at bounding box center [868, 380] width 646 height 31
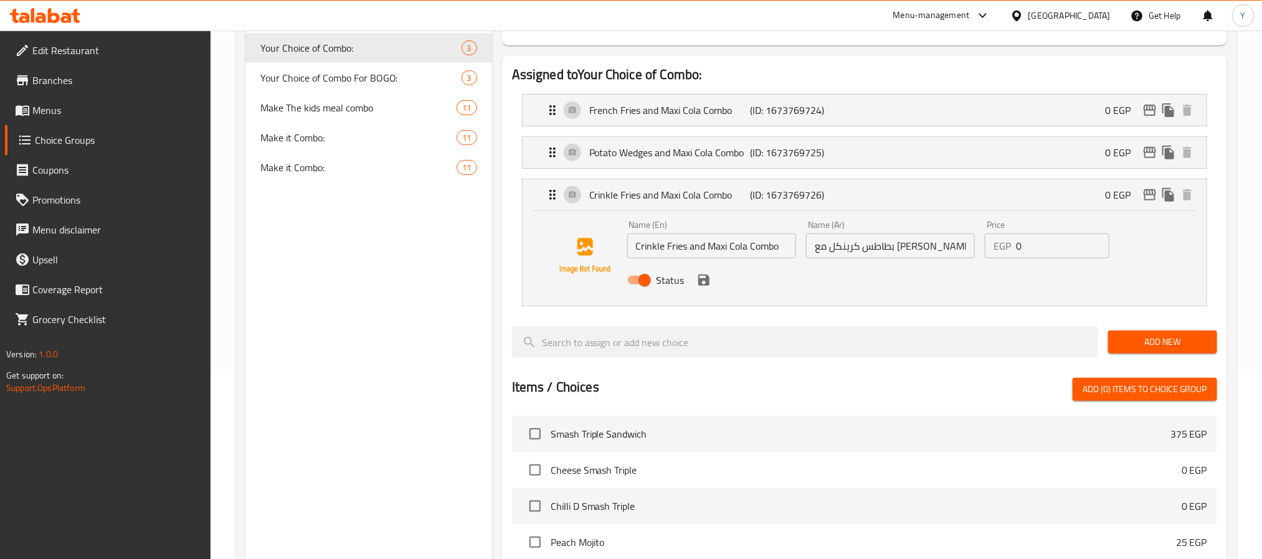
scroll to position [187, 0]
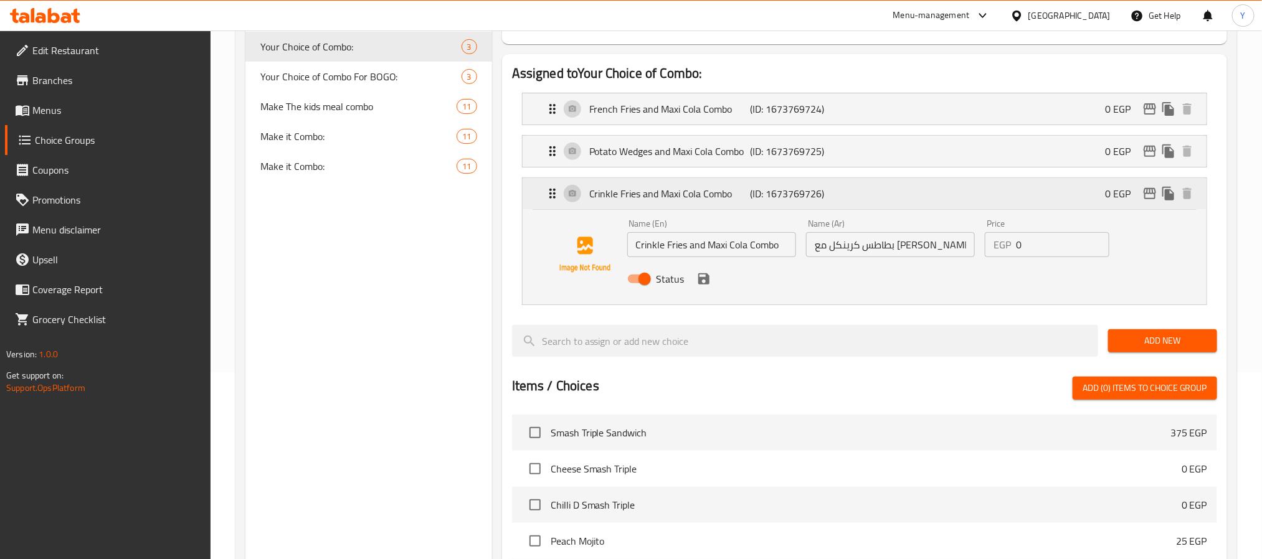
click at [826, 206] on div "Crinkle Fries and Maxi Cola Combo (ID: 1673769726) 0 EGP" at bounding box center [868, 193] width 646 height 31
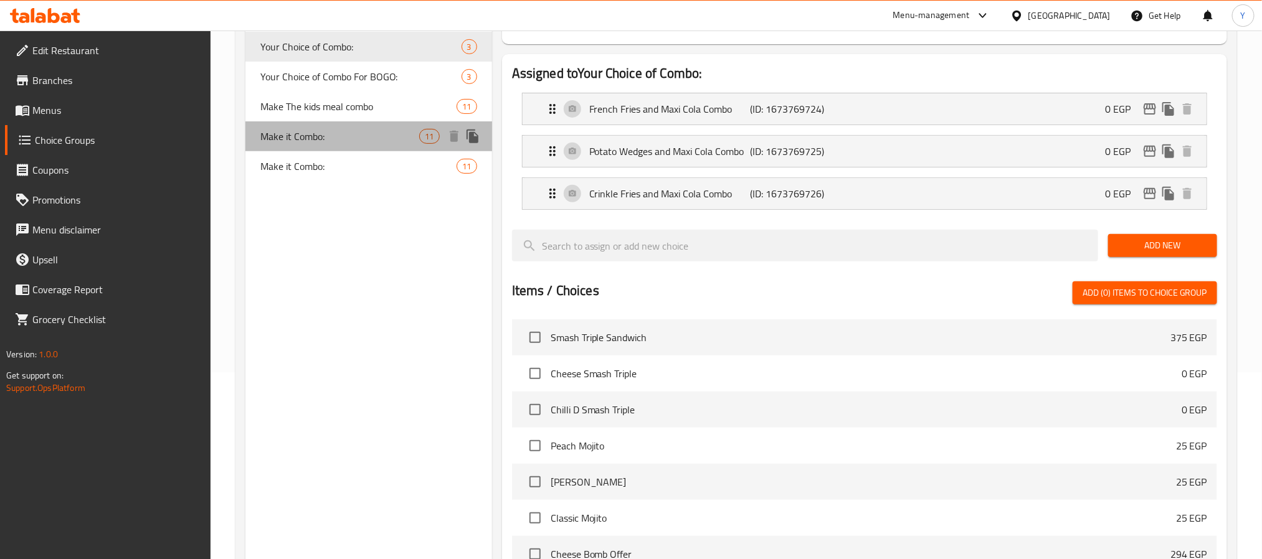
click at [369, 131] on span "Make it Combo:" at bounding box center [339, 136] width 159 height 15
type input "Make it Combo:"
type input "إجعلها كومبو:"
type input "0"
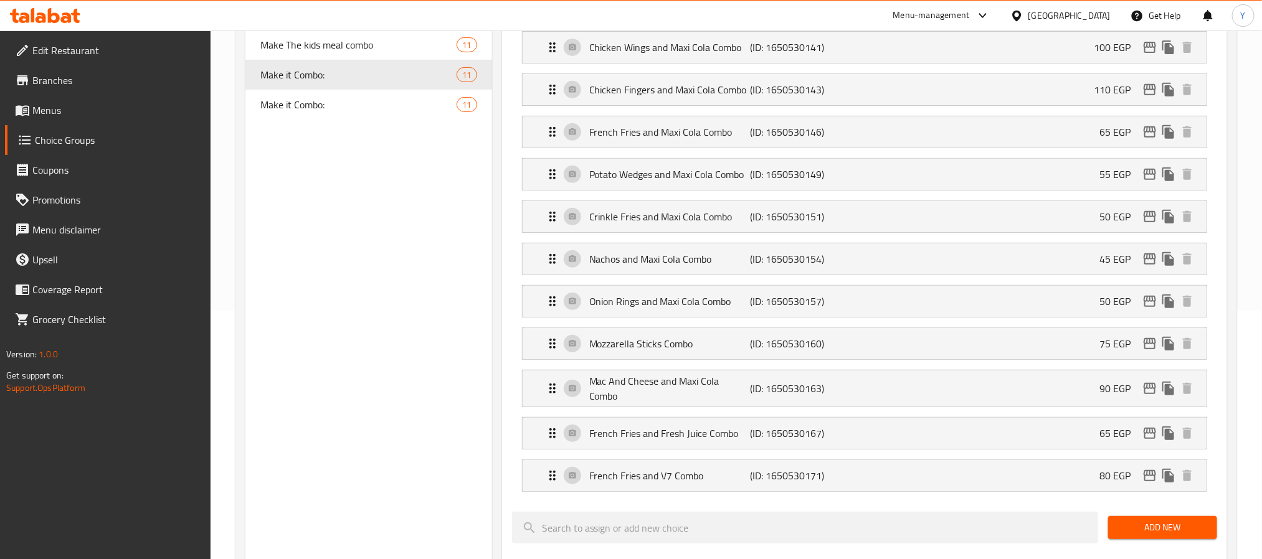
scroll to position [280, 0]
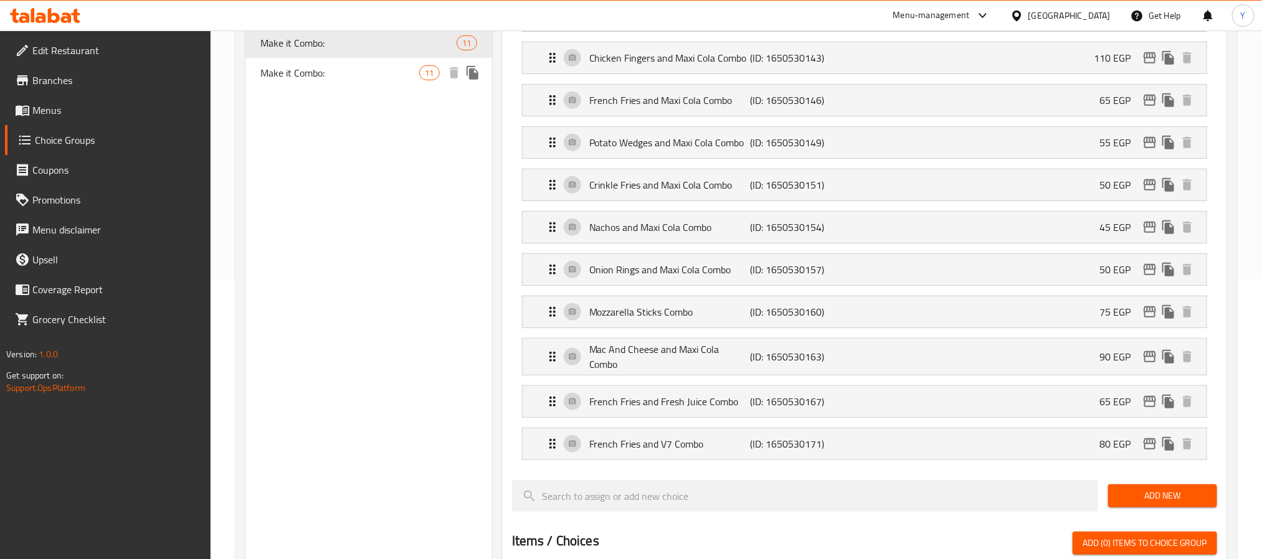
click at [354, 75] on span "Make it Combo:" at bounding box center [339, 72] width 159 height 15
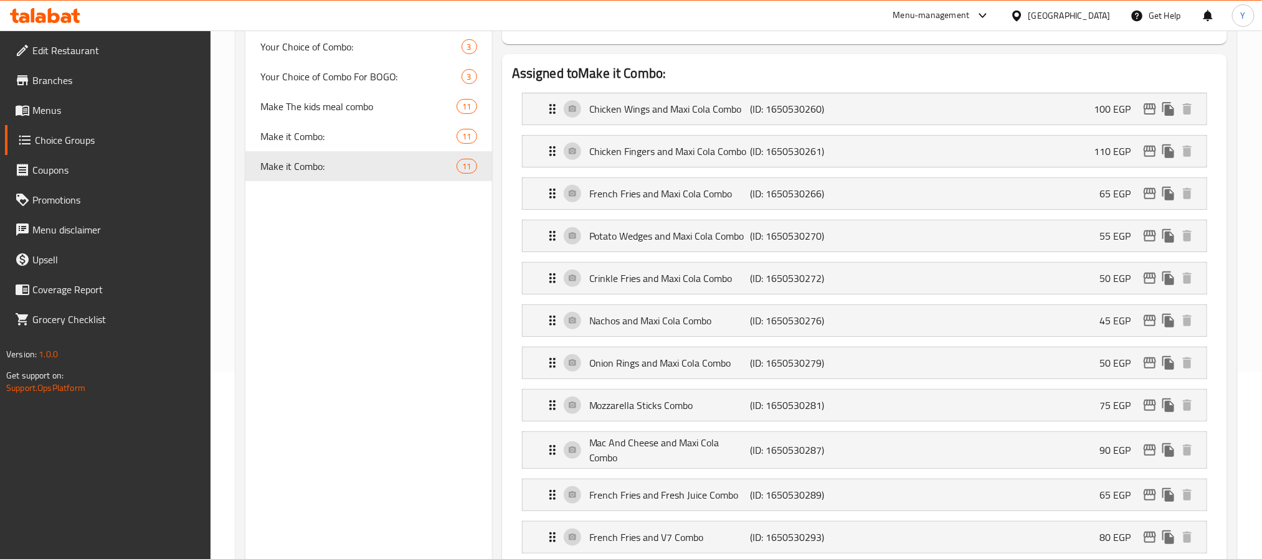
scroll to position [0, 0]
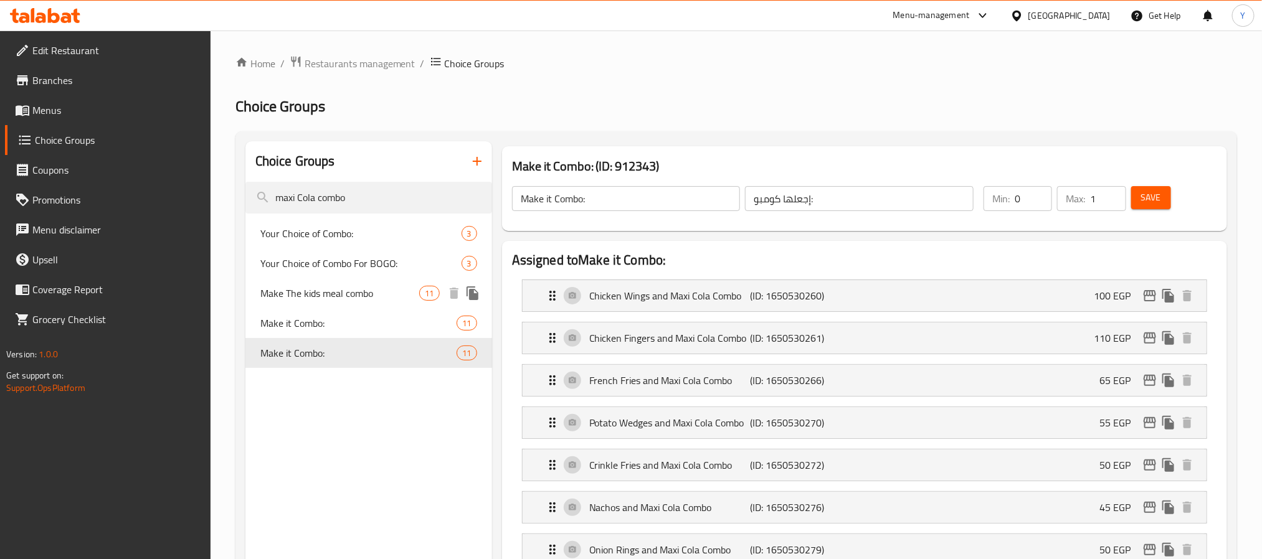
click at [336, 281] on div "Make The kids meal combo 11" at bounding box center [368, 293] width 247 height 30
type input "Make The kids meal combo"
type input "إجعل وجبة الأطفال كومبو"
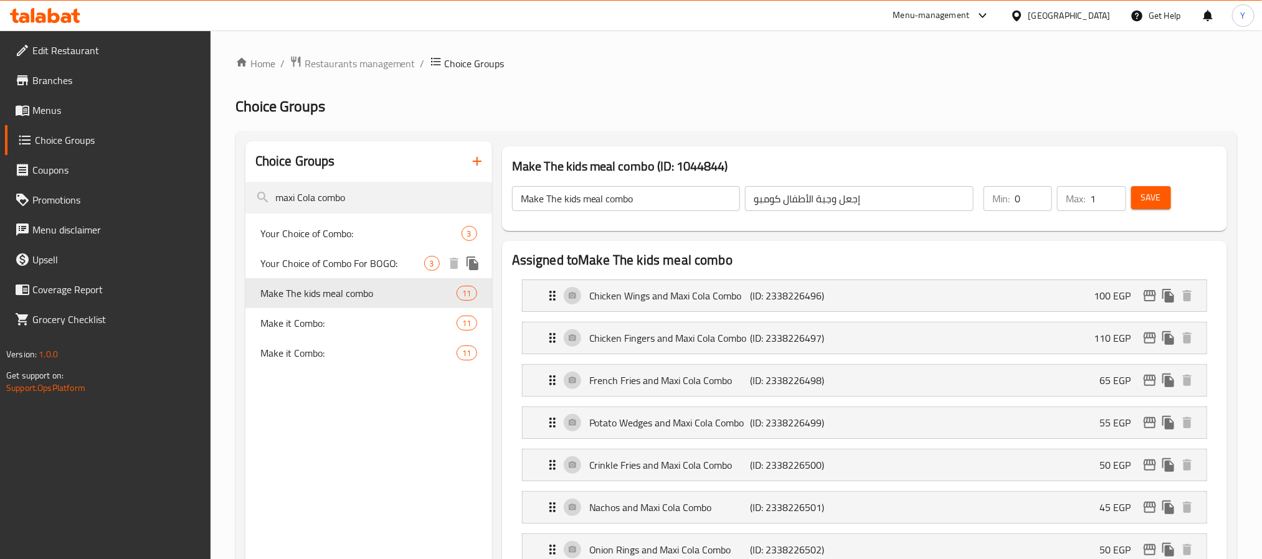
click at [367, 253] on div "Your Choice of Combo For BOGO: 3" at bounding box center [368, 264] width 247 height 30
type input "Your Choice of Combo For BOGO:"
type input "اختيارك من الكومبو للبوجو:"
type input "1"
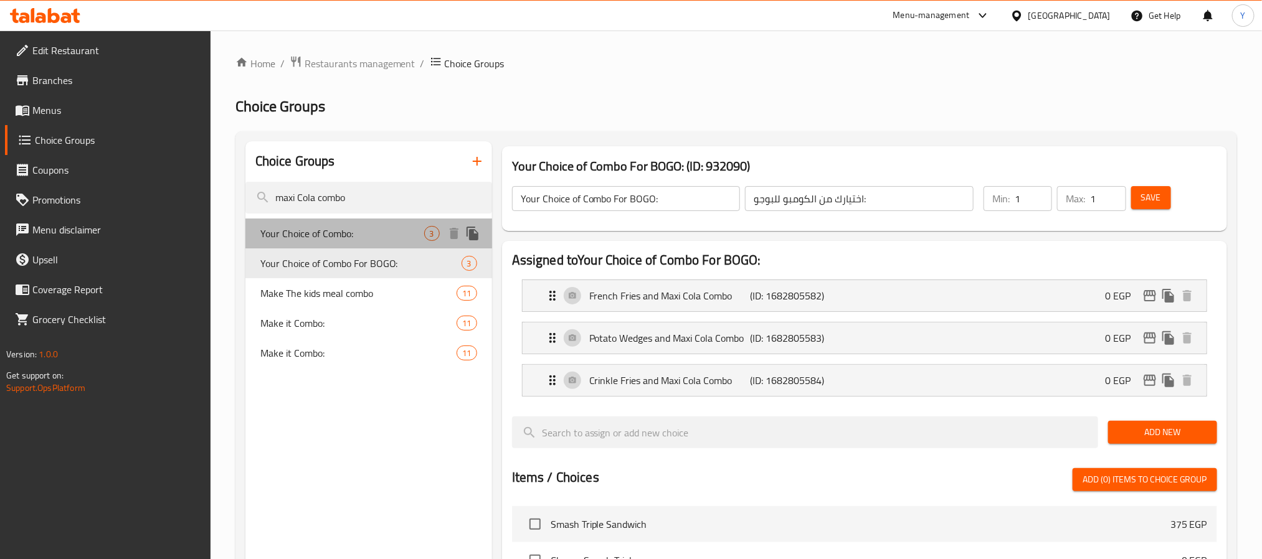
click at [335, 229] on span "Your Choice of Combo:" at bounding box center [342, 233] width 164 height 15
type input "Your Choice of Combo:"
type input "اختيارك من الكومبو:"
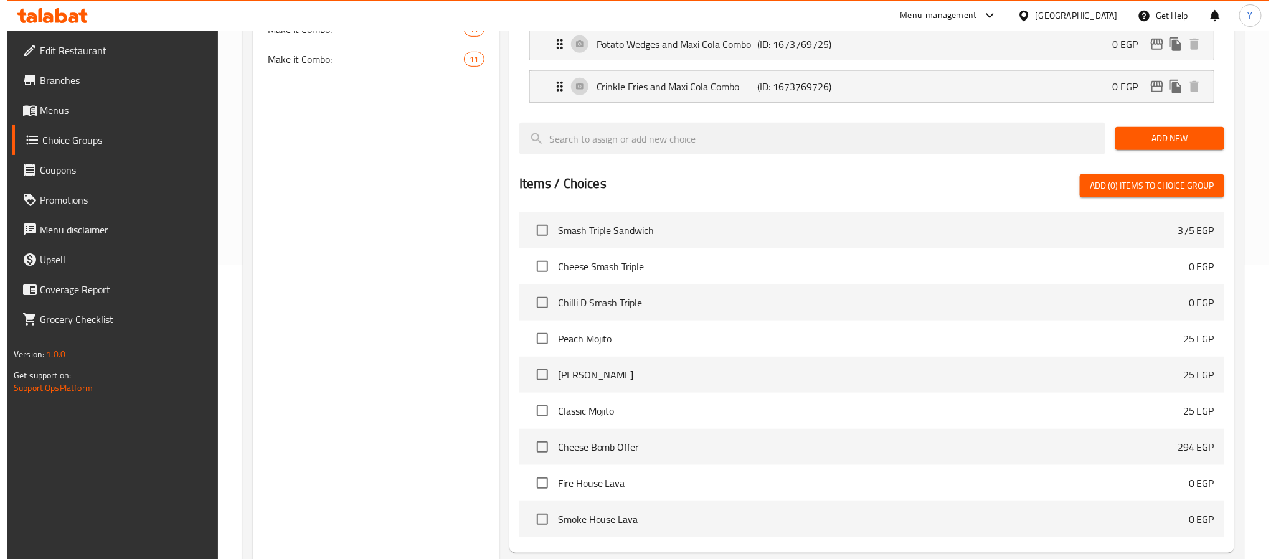
scroll to position [415, 0]
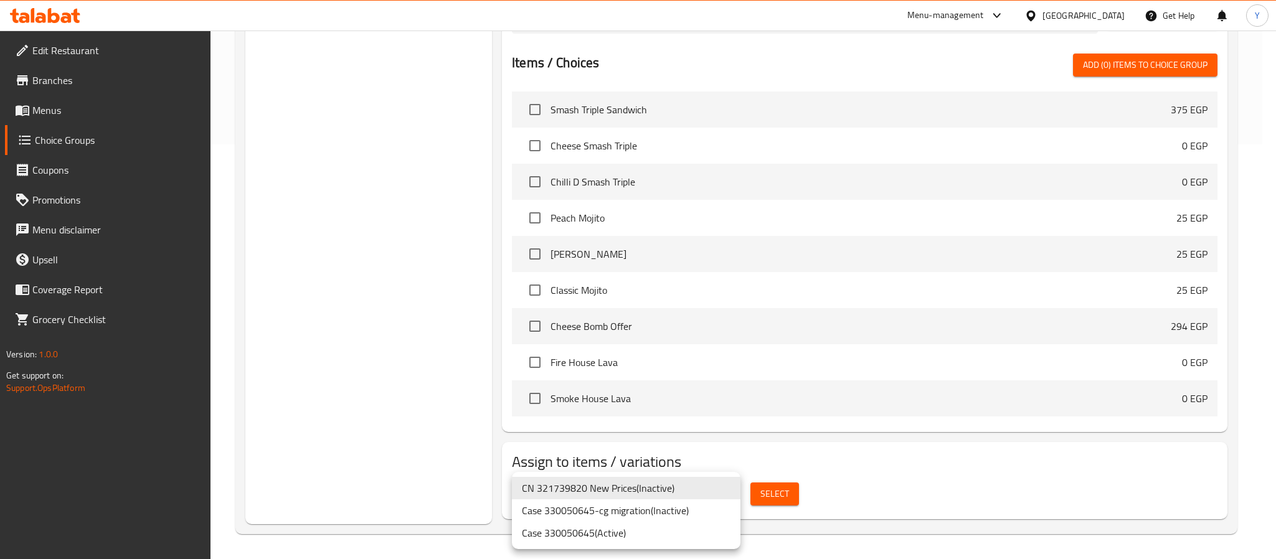
click at [662, 529] on li "Case 330050645 ( Active )" at bounding box center [626, 533] width 229 height 22
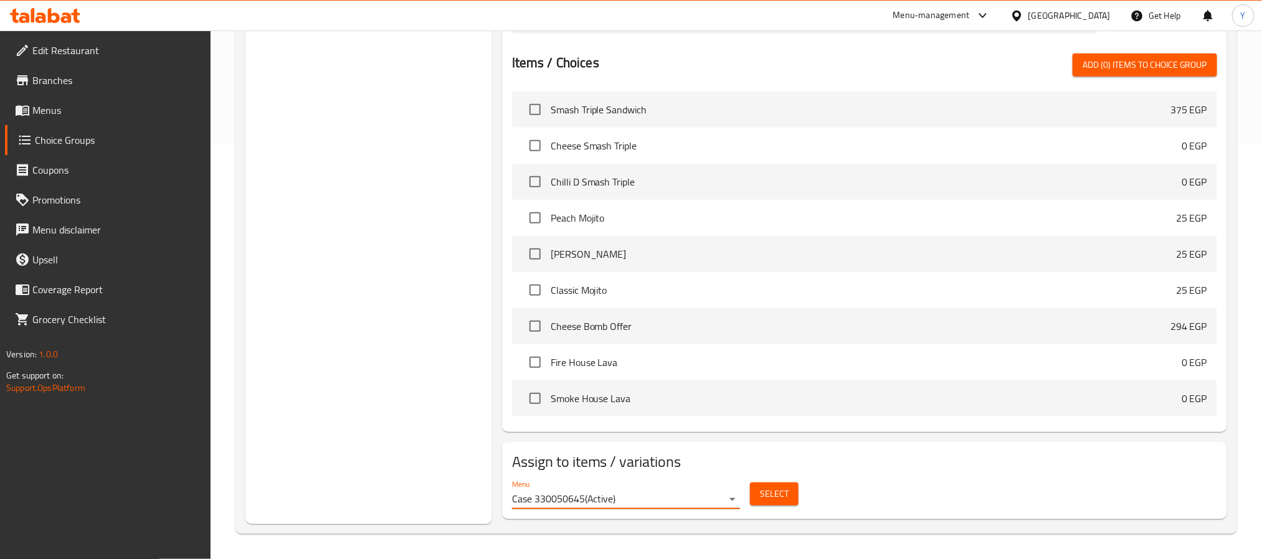
click at [762, 500] on span "Select" at bounding box center [774, 494] width 29 height 16
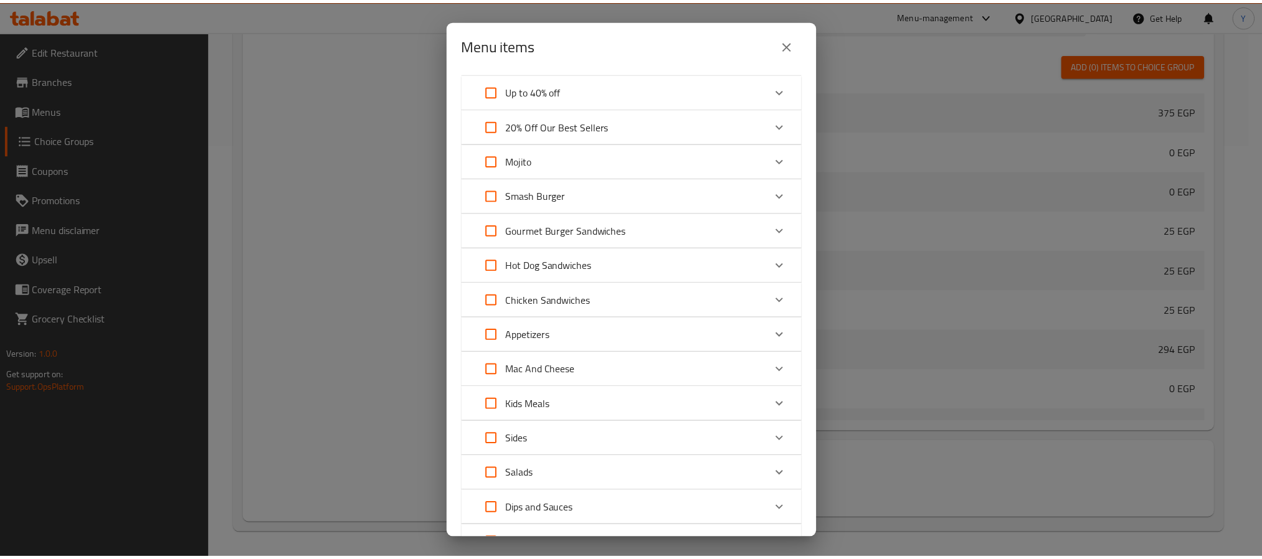
scroll to position [0, 0]
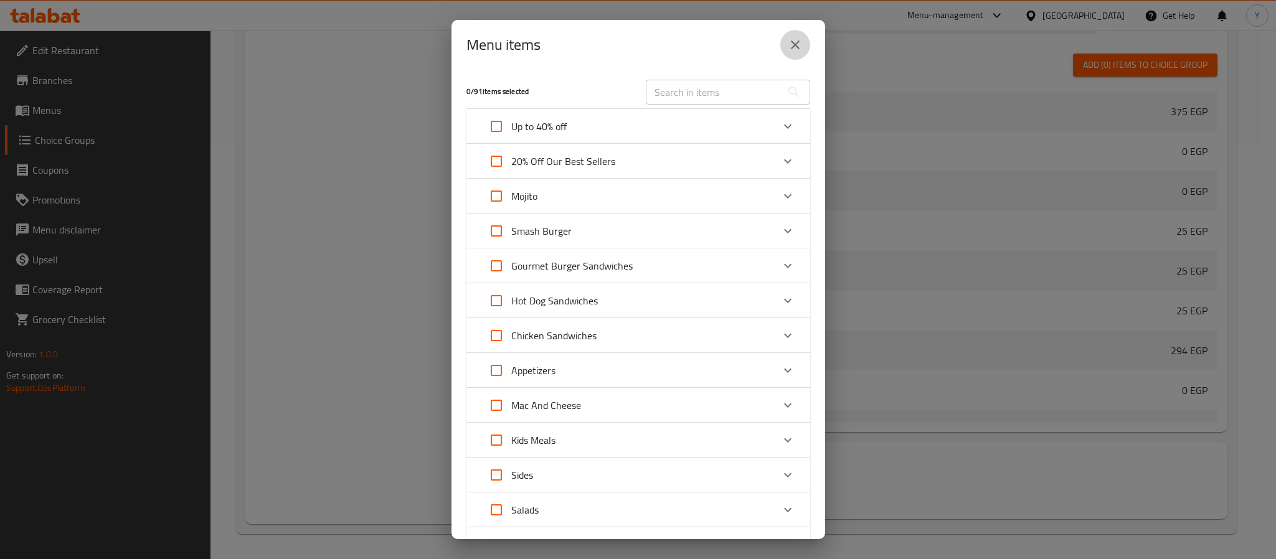
click at [791, 42] on icon "close" at bounding box center [795, 44] width 15 height 15
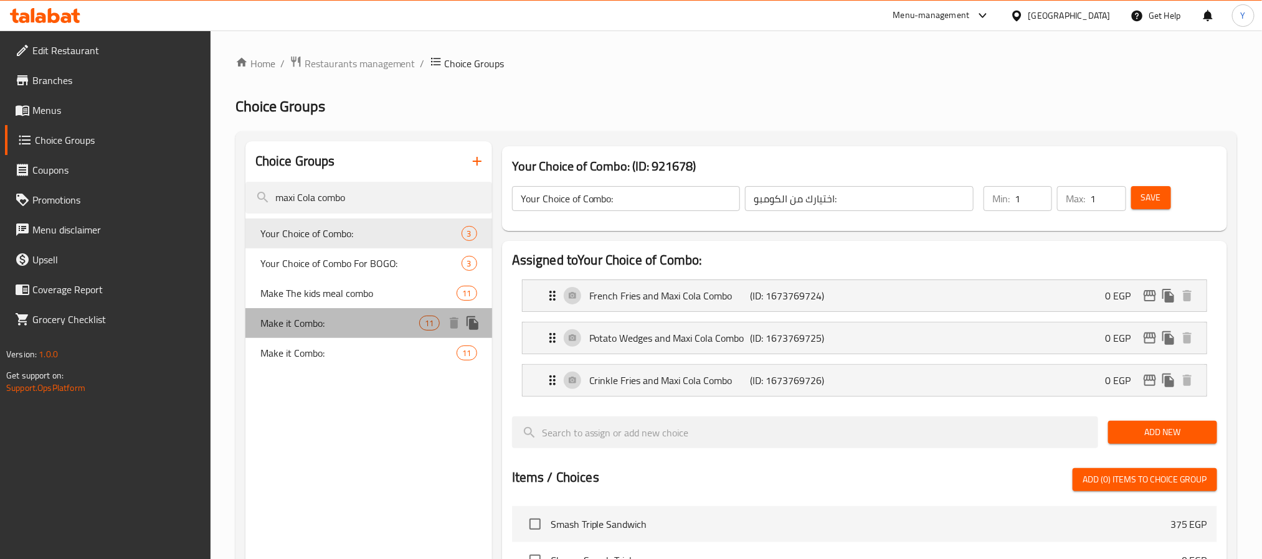
click at [348, 333] on div "Make it Combo: 11" at bounding box center [368, 323] width 247 height 30
type input "Make it Combo:"
type input "إجعلها كومبو:"
type input "0"
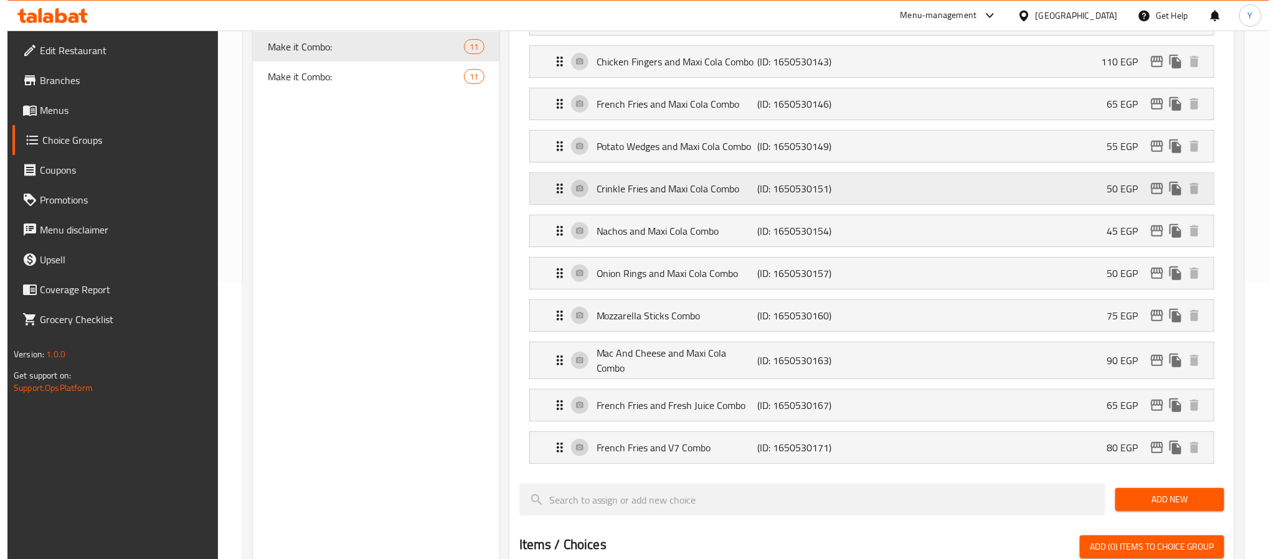
scroll to position [747, 0]
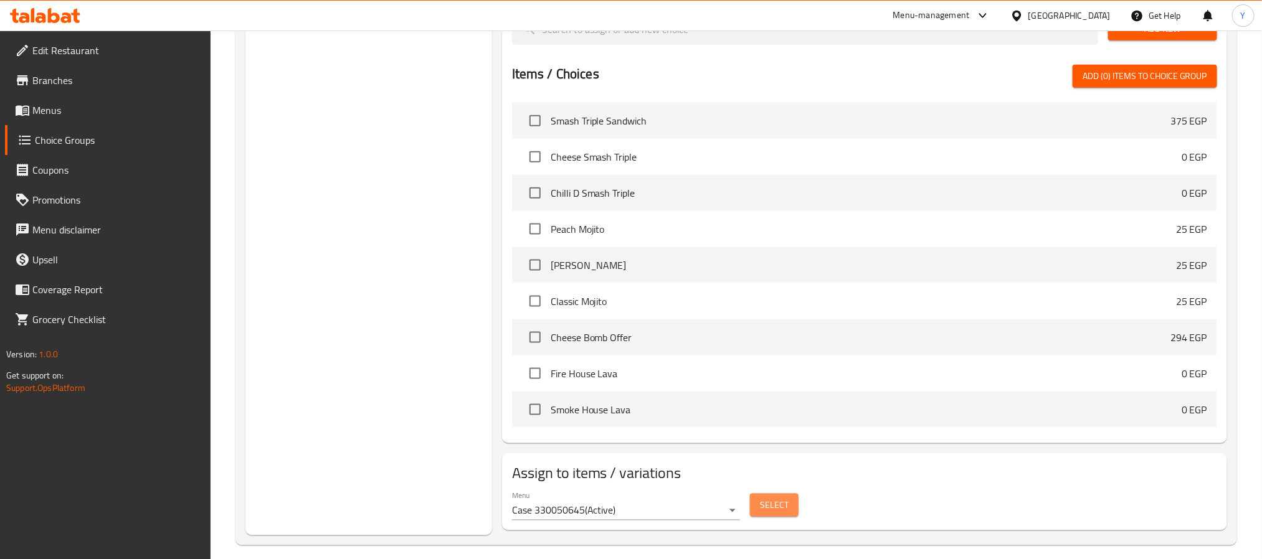
click at [787, 504] on span "Select" at bounding box center [774, 506] width 29 height 16
